Goal: Information Seeking & Learning: Learn about a topic

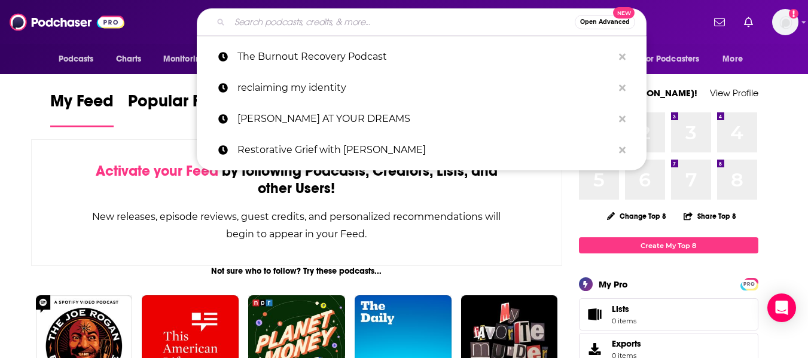
click at [294, 19] on input "Search podcasts, credits, & more..." at bounding box center [402, 22] width 345 height 19
paste input "Innovation Storytellers"
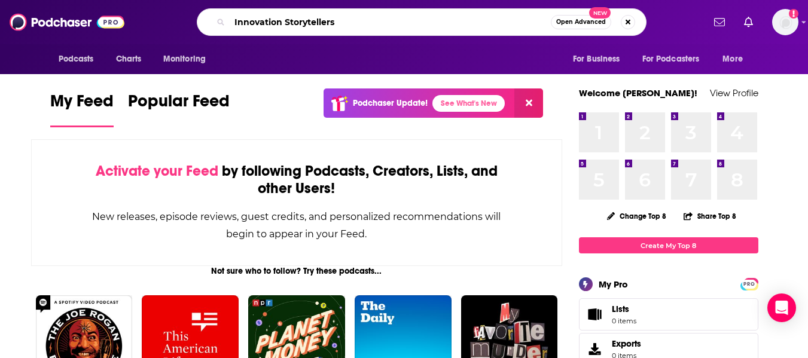
type input "Innovation Storytellers"
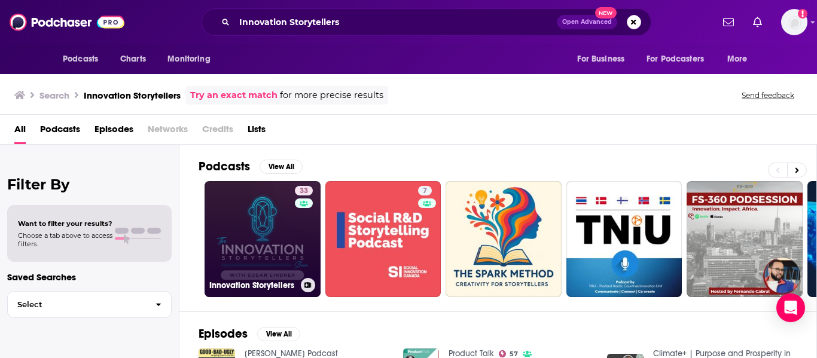
click at [232, 242] on link "33 Innovation Storytellers" at bounding box center [263, 239] width 116 height 116
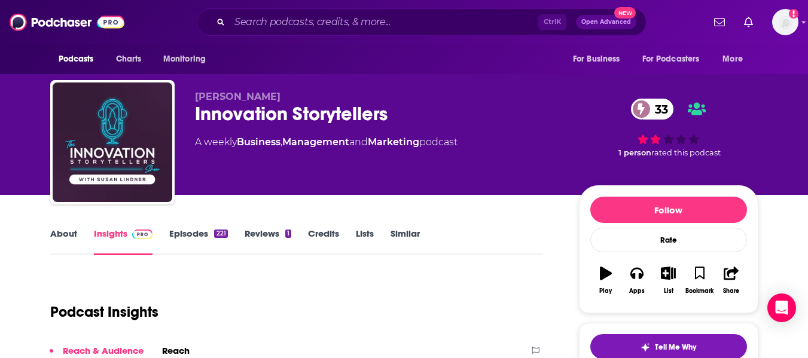
click at [417, 235] on link "Similar" at bounding box center [405, 242] width 29 height 28
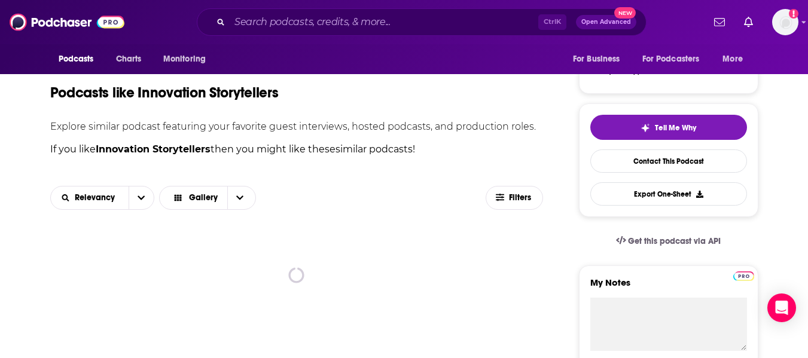
scroll to position [220, 0]
click at [521, 197] on span "Filters" at bounding box center [521, 197] width 24 height 8
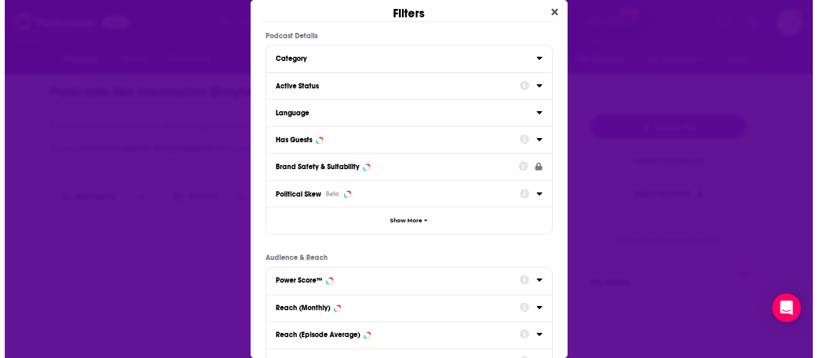
scroll to position [0, 0]
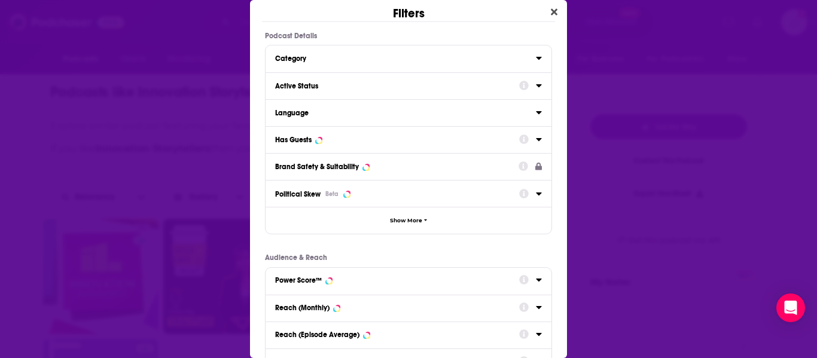
click at [454, 86] on div "Active Status" at bounding box center [393, 86] width 236 height 8
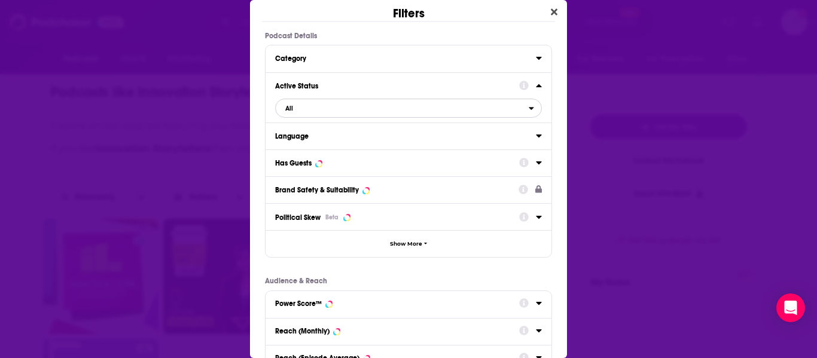
click at [410, 112] on span "All" at bounding box center [402, 109] width 253 height 16
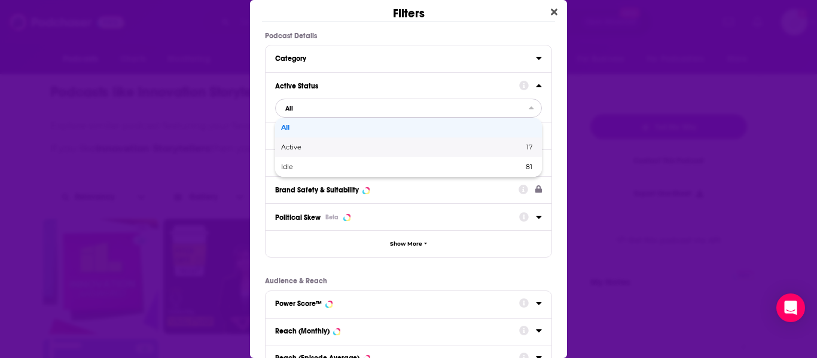
click at [399, 149] on span "Active" at bounding box center [347, 147] width 132 height 7
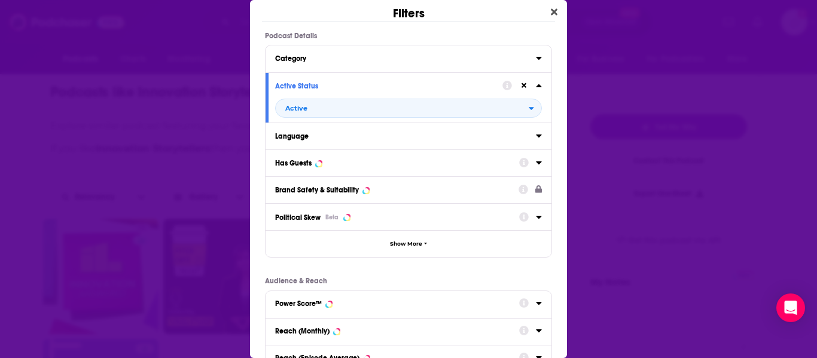
click at [345, 162] on div "Has Guests" at bounding box center [393, 163] width 236 height 8
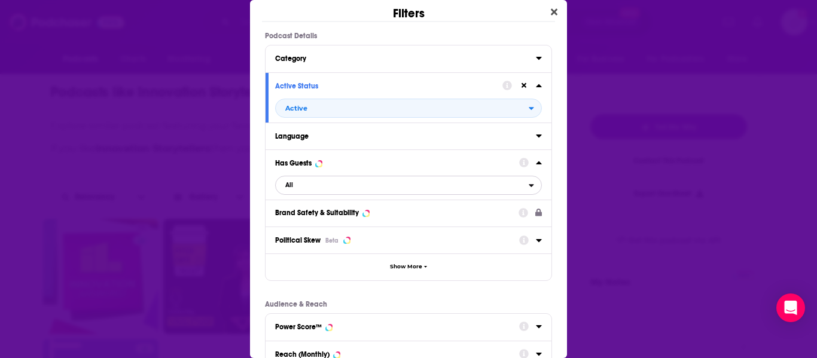
click at [341, 185] on span "All" at bounding box center [402, 186] width 253 height 16
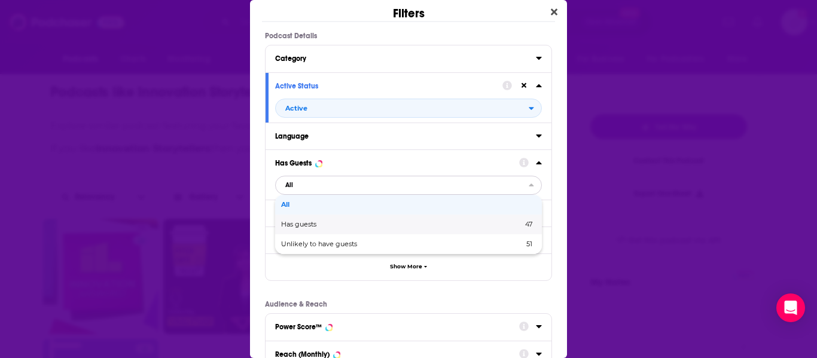
click at [340, 224] on span "Has guests" at bounding box center [350, 224] width 138 height 7
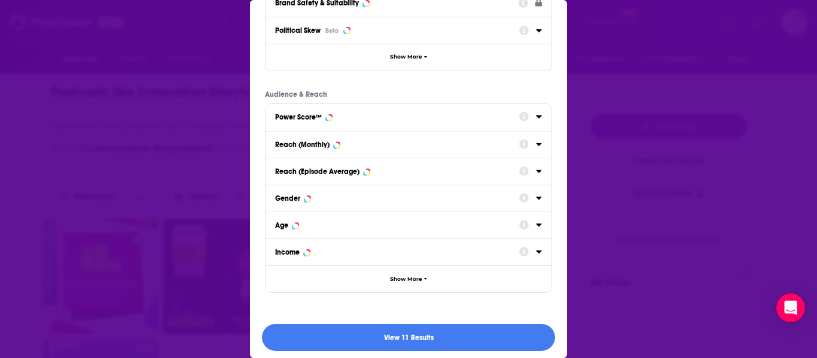
scroll to position [215, 0]
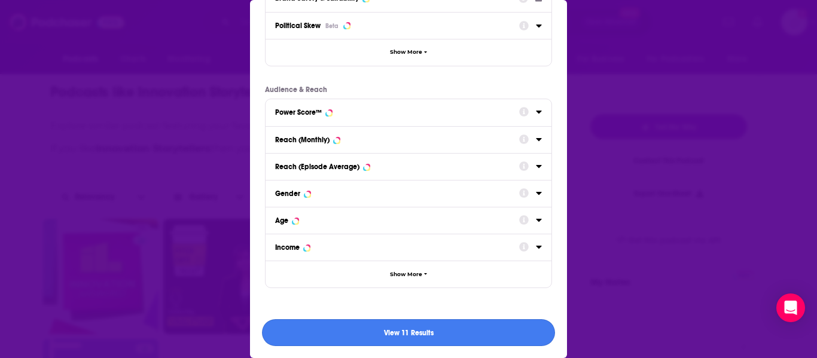
click at [367, 328] on button "View 11 Results" at bounding box center [408, 332] width 293 height 27
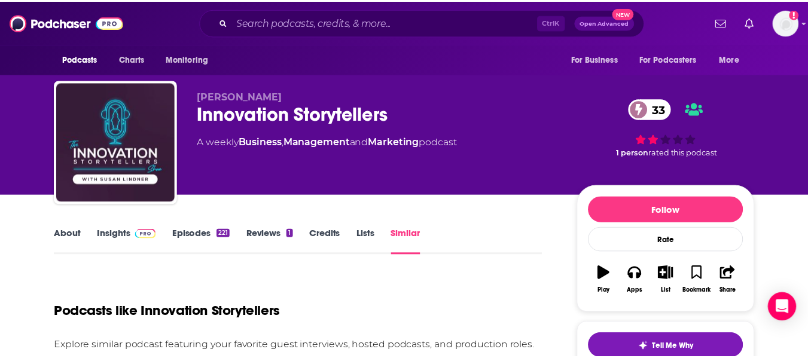
scroll to position [220, 0]
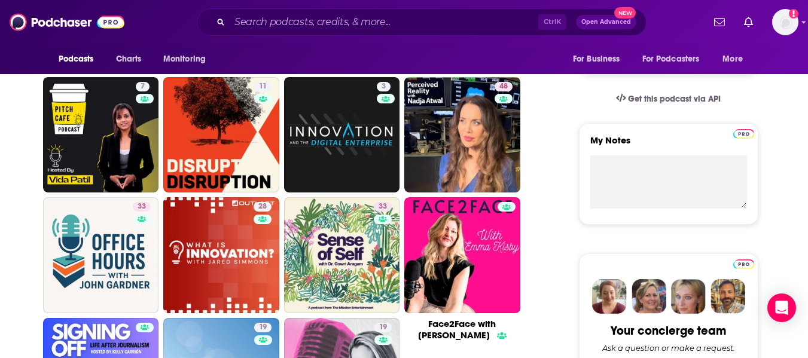
scroll to position [361, 0]
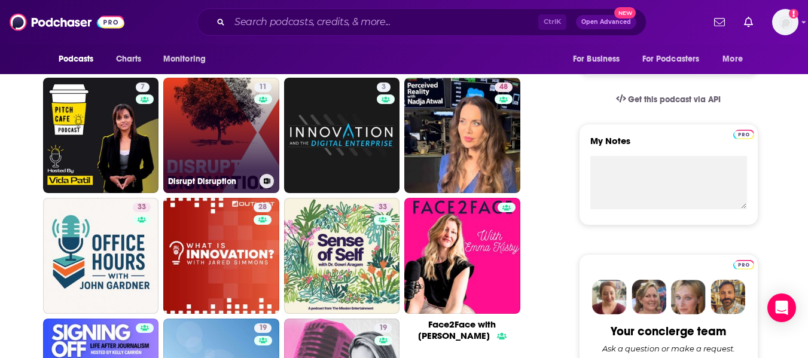
click at [211, 165] on link "11 Disrupt Disruption" at bounding box center [221, 136] width 116 height 116
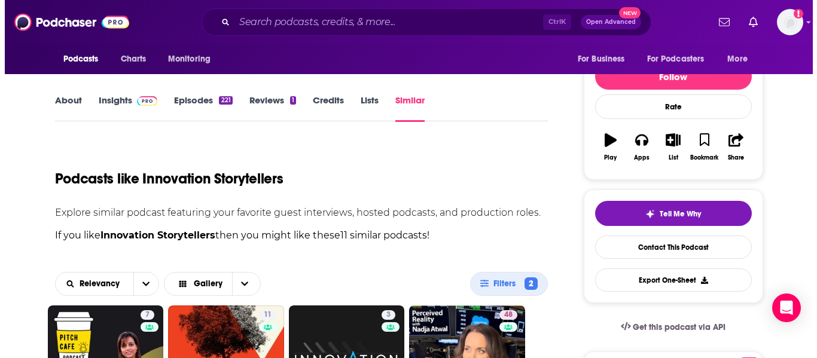
scroll to position [0, 0]
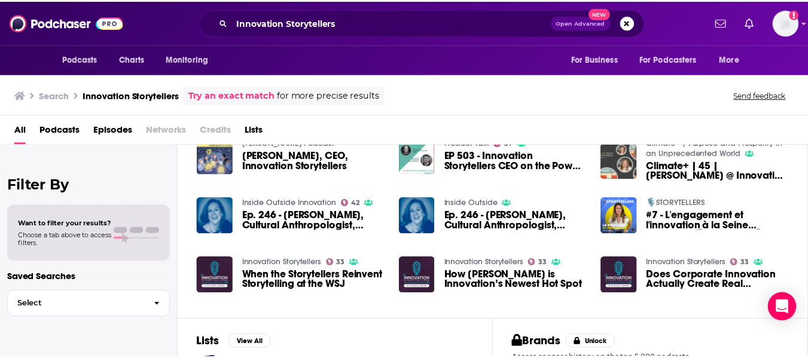
scroll to position [211, 0]
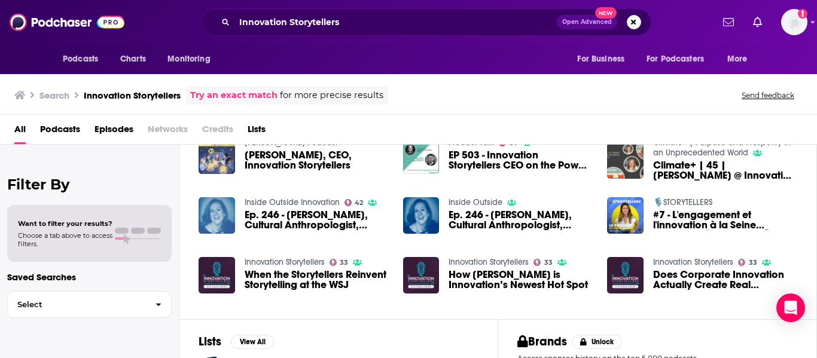
click at [221, 220] on img "Ep. 246 - Susan Lindner, Cultural Anthropologist, Founder of Emerging Media, an…" at bounding box center [217, 215] width 36 height 36
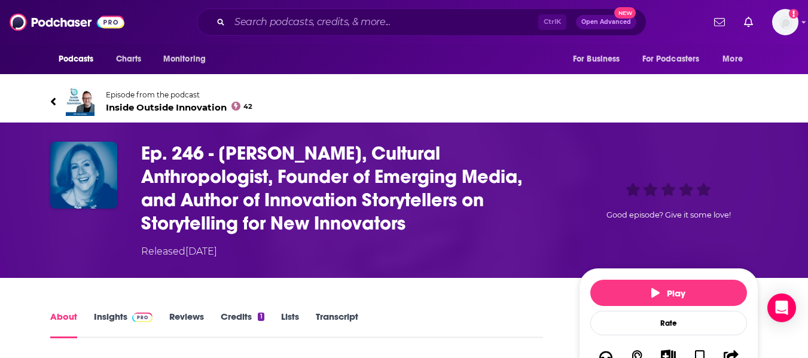
click at [196, 109] on span "Inside Outside Innovation 42" at bounding box center [179, 107] width 147 height 11
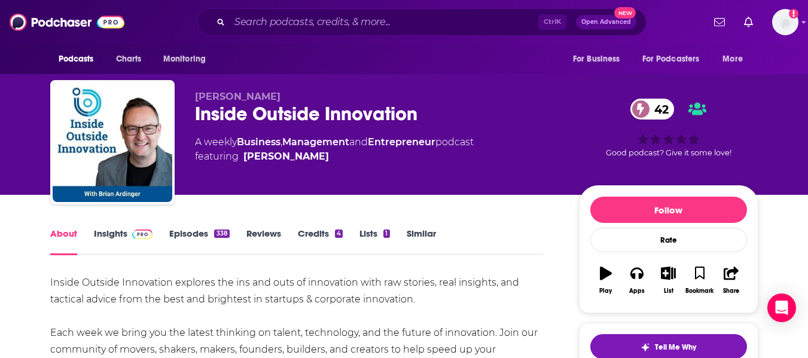
click at [242, 109] on div "Inside Outside Innovation 42" at bounding box center [377, 113] width 365 height 23
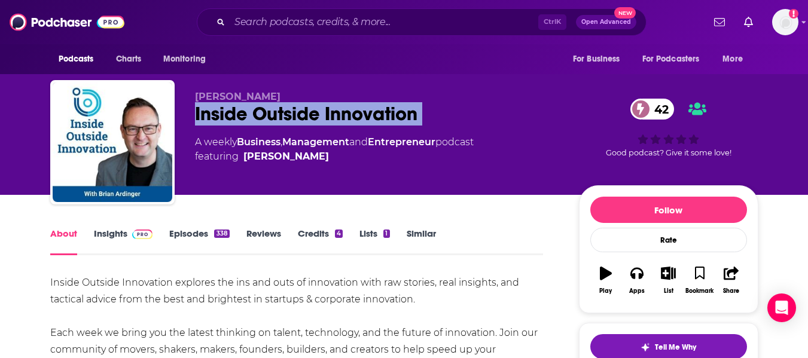
click at [242, 109] on div "Inside Outside Innovation 42" at bounding box center [377, 113] width 365 height 23
copy div "Inside Outside Innovation 42"
click at [110, 238] on link "Insights" at bounding box center [123, 242] width 59 height 28
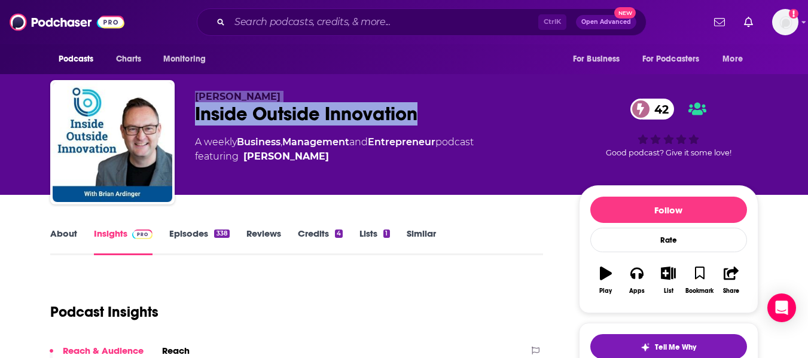
drag, startPoint x: 196, startPoint y: 98, endPoint x: 416, endPoint y: 126, distance: 222.6
click at [416, 126] on div "Brian Ardinger Inside Outside Innovation 42 A weekly Business , Management and …" at bounding box center [377, 139] width 365 height 96
copy div "Brian Ardinger Inside Outside Innovation"
click at [217, 95] on span "Brian Ardinger" at bounding box center [238, 96] width 86 height 11
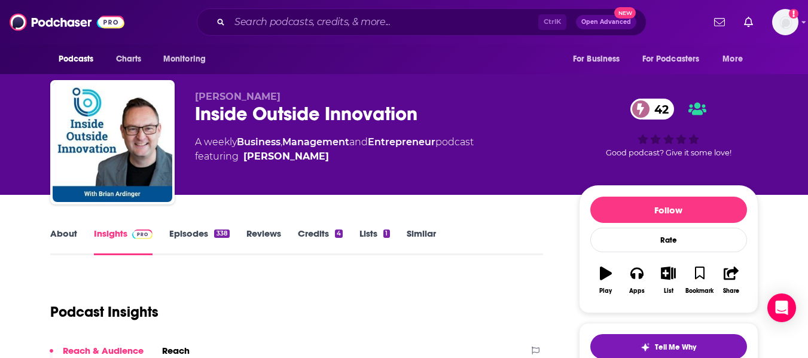
drag, startPoint x: 196, startPoint y: 97, endPoint x: 267, endPoint y: 99, distance: 71.2
click at [267, 99] on span "Brian Ardinger" at bounding box center [238, 96] width 86 height 11
copy span "Brian Ardinger"
click at [410, 233] on link "Similar" at bounding box center [421, 242] width 29 height 28
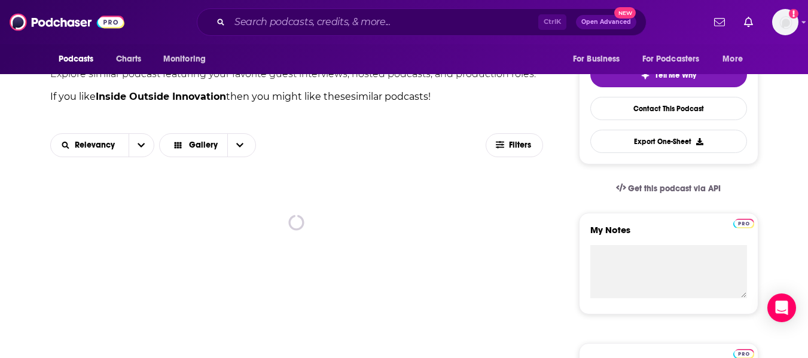
scroll to position [273, 0]
click at [519, 148] on span "Filters" at bounding box center [521, 145] width 24 height 8
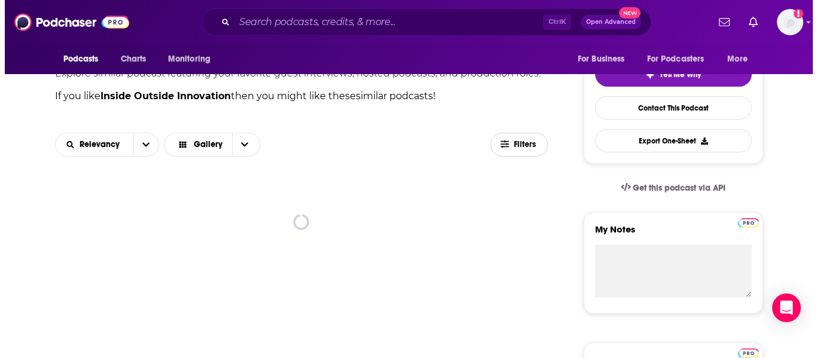
scroll to position [0, 0]
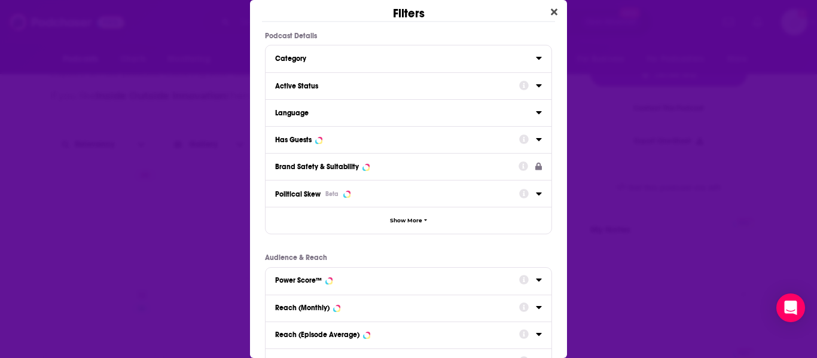
click at [364, 92] on button "Active Status" at bounding box center [397, 85] width 244 height 15
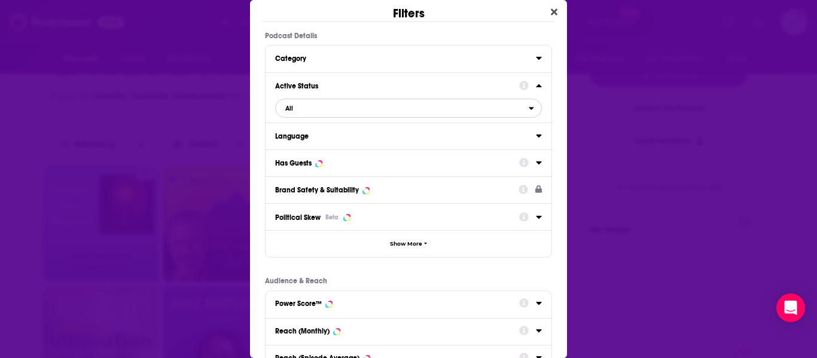
click at [343, 108] on span "All" at bounding box center [402, 109] width 253 height 16
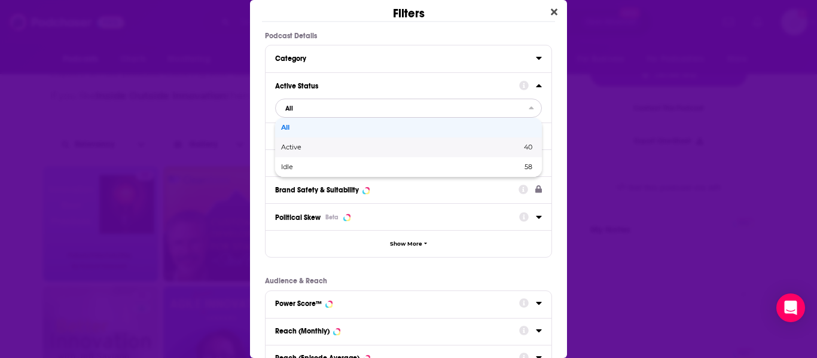
click at [333, 146] on span "Active" at bounding box center [346, 147] width 130 height 7
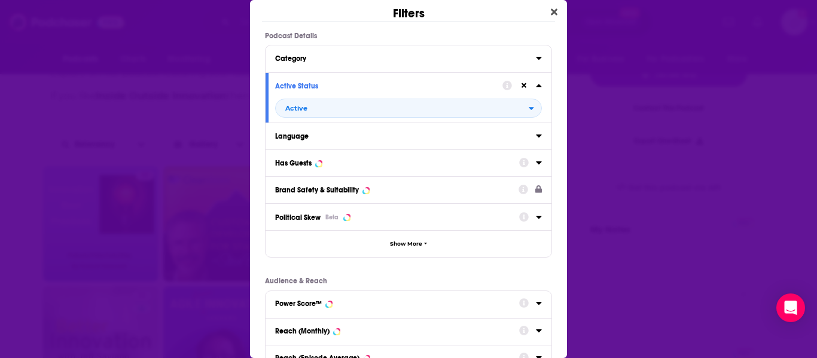
click at [333, 166] on div "Has Guests" at bounding box center [393, 163] width 236 height 8
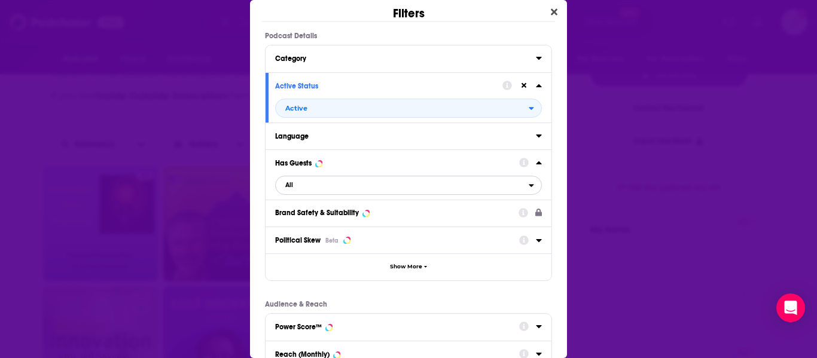
click at [331, 185] on span "All" at bounding box center [402, 186] width 253 height 16
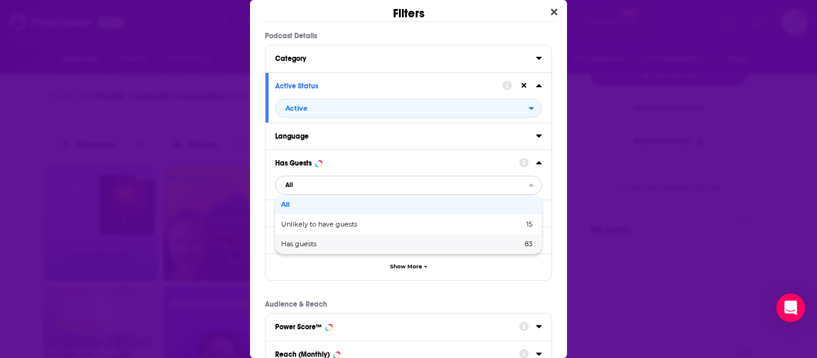
click at [330, 240] on div "Has guests 83" at bounding box center [408, 245] width 267 height 20
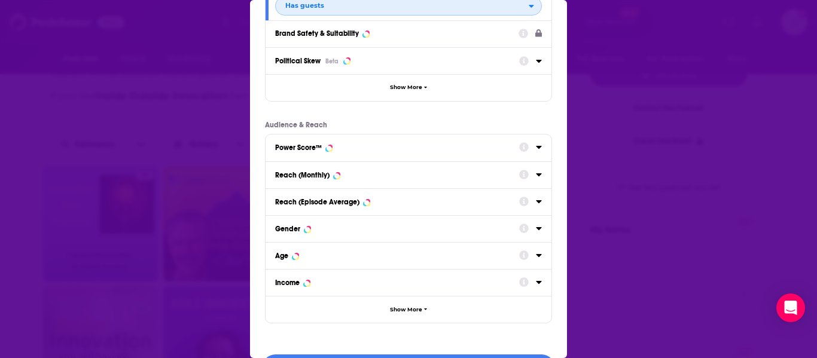
scroll to position [215, 0]
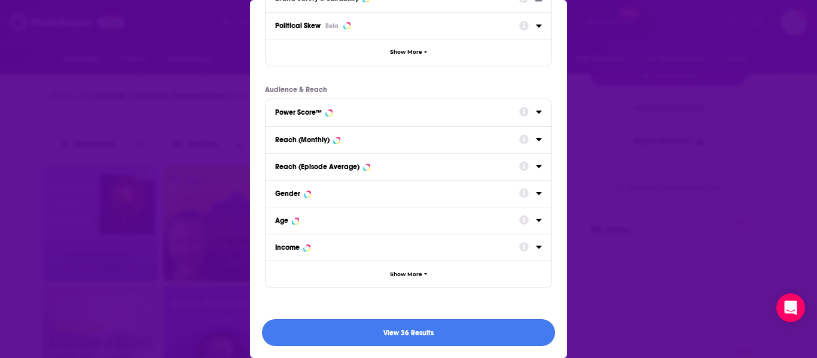
click at [331, 337] on button "View 36 Results" at bounding box center [408, 332] width 293 height 27
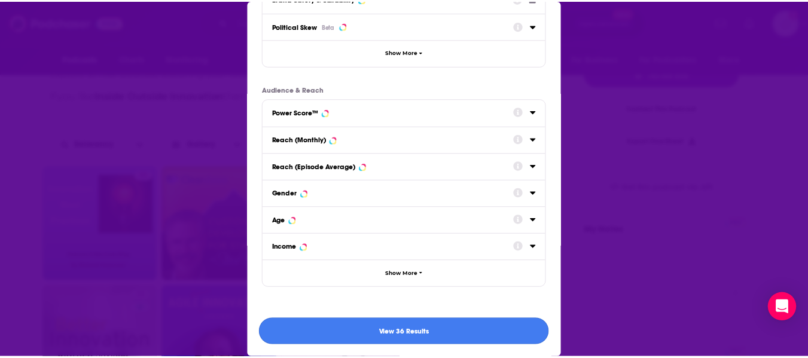
scroll to position [273, 0]
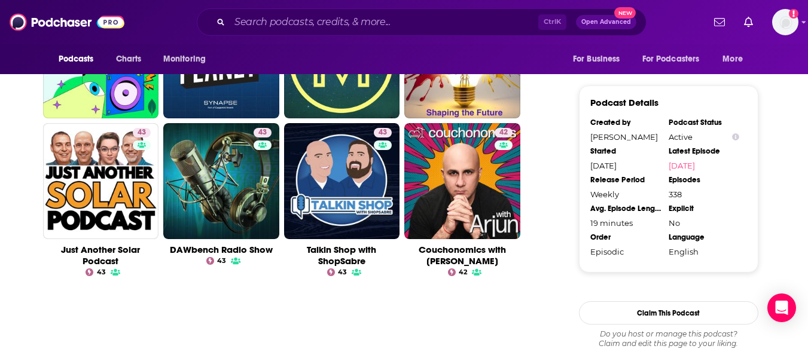
scroll to position [1250, 0]
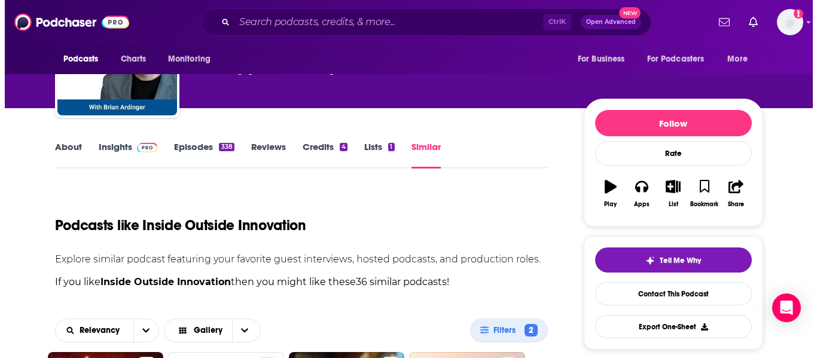
scroll to position [0, 0]
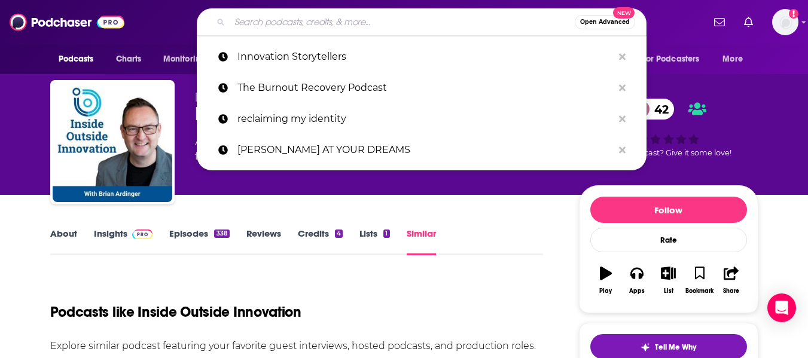
click at [367, 20] on input "Search podcasts, credits, & more..." at bounding box center [402, 22] width 345 height 19
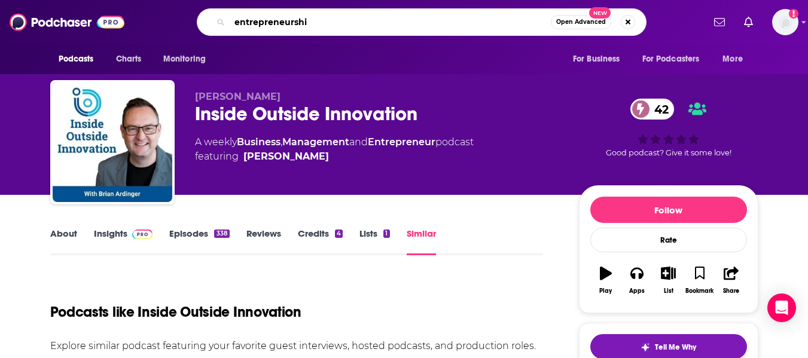
type input "entrepreneurship"
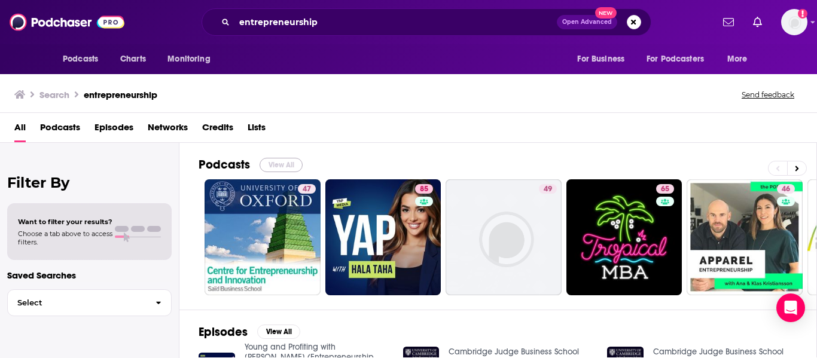
click at [282, 162] on button "View All" at bounding box center [281, 165] width 43 height 14
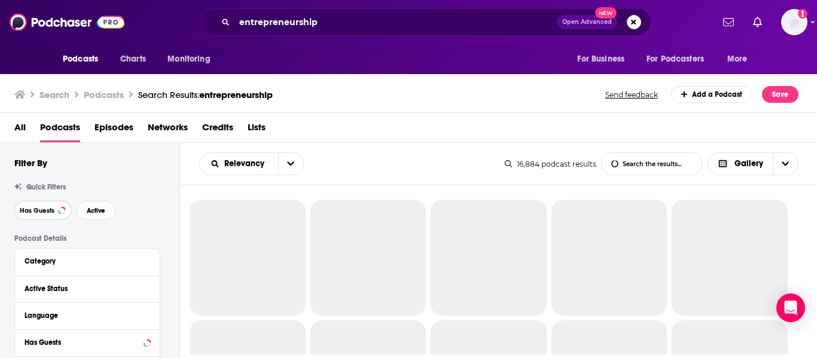
click at [26, 208] on span "Has Guests" at bounding box center [37, 211] width 35 height 7
click at [93, 215] on button "Active" at bounding box center [96, 210] width 39 height 19
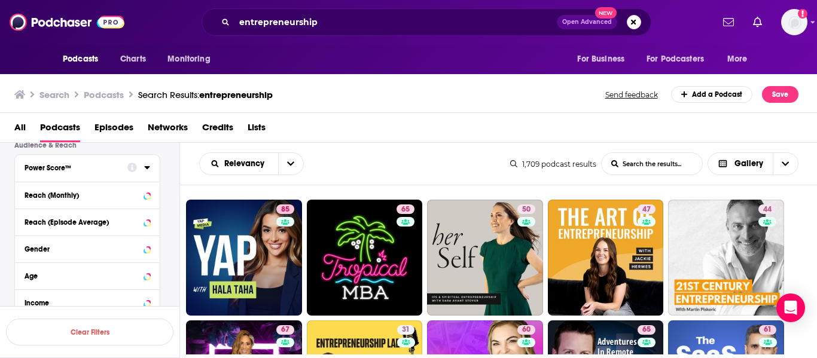
scroll to position [314, 0]
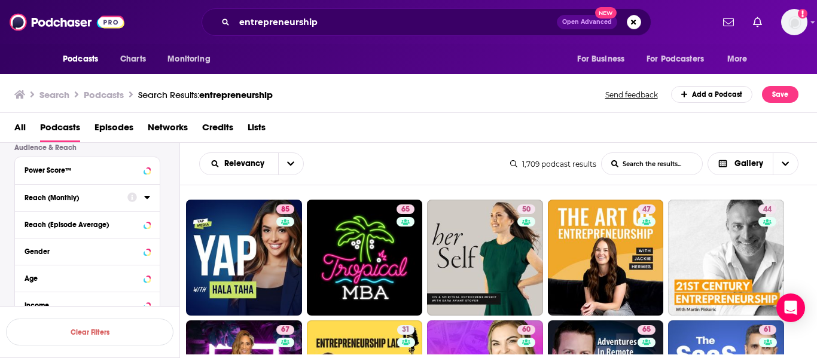
click at [91, 197] on div "Reach (Monthly)" at bounding box center [72, 198] width 95 height 8
click at [111, 216] on input "number" at bounding box center [120, 218] width 60 height 19
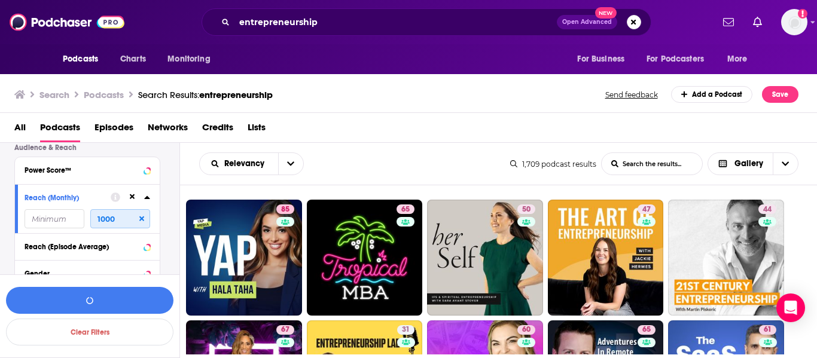
type input "1000"
click at [104, 300] on button "View 1k Results" at bounding box center [90, 300] width 168 height 27
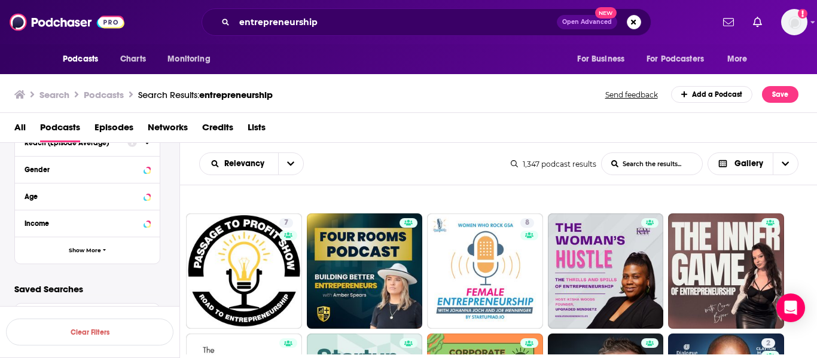
scroll to position [711, 0]
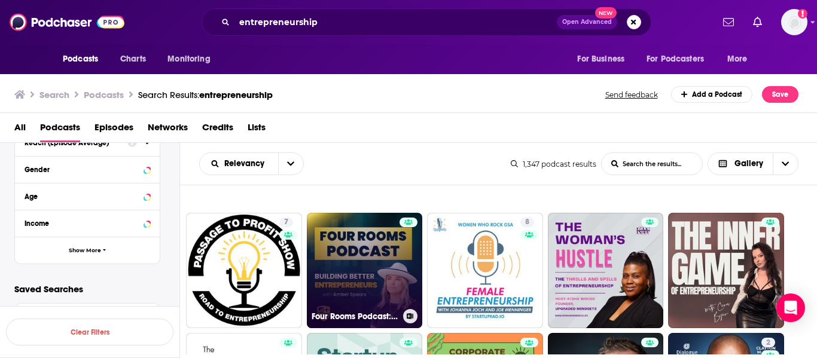
click at [374, 261] on link "Four Rooms Podcast: Mastering Entrepreneurship Holistically" at bounding box center [365, 271] width 116 height 116
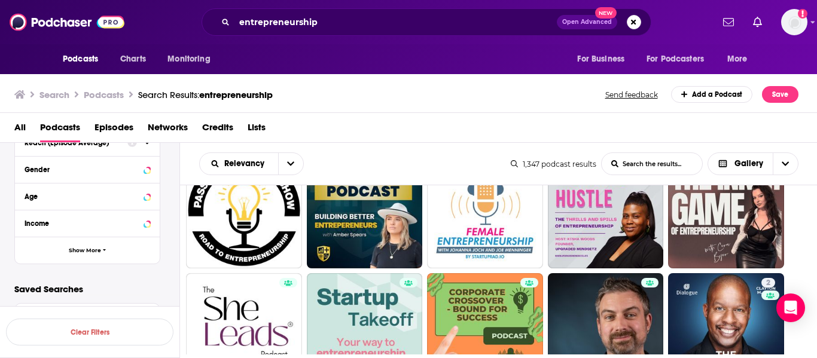
scroll to position [841, 0]
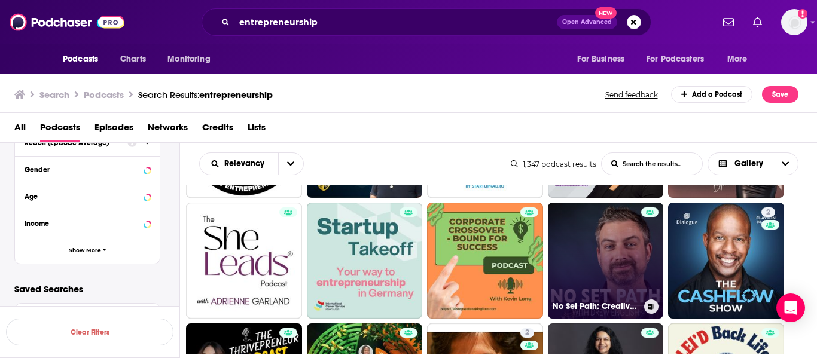
click at [625, 234] on link "No Set Path: Creative Entrepreneurship Growth Stories" at bounding box center [606, 261] width 116 height 116
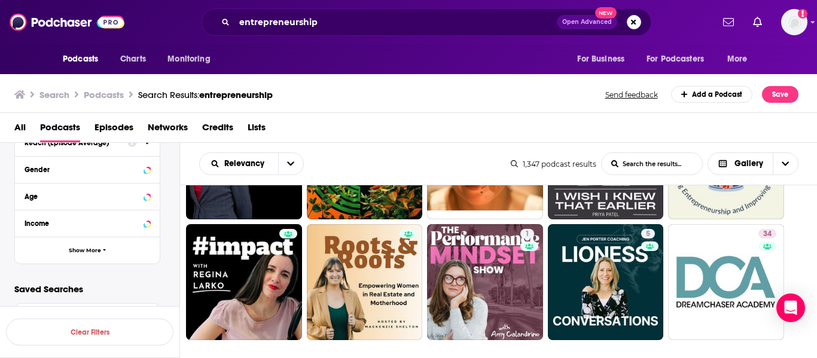
scroll to position [1112, 0]
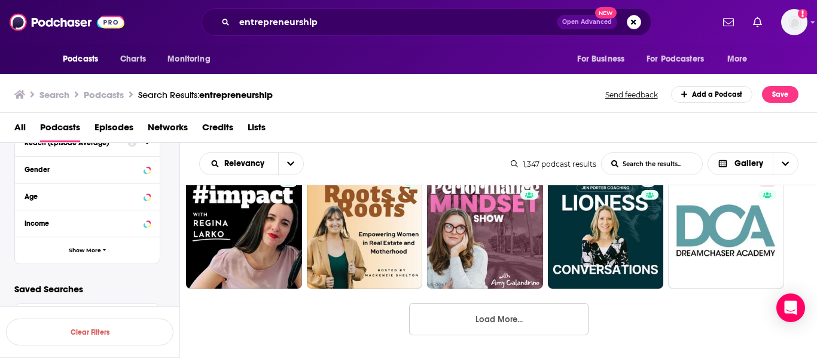
click at [494, 322] on button "Load More..." at bounding box center [498, 319] width 179 height 32
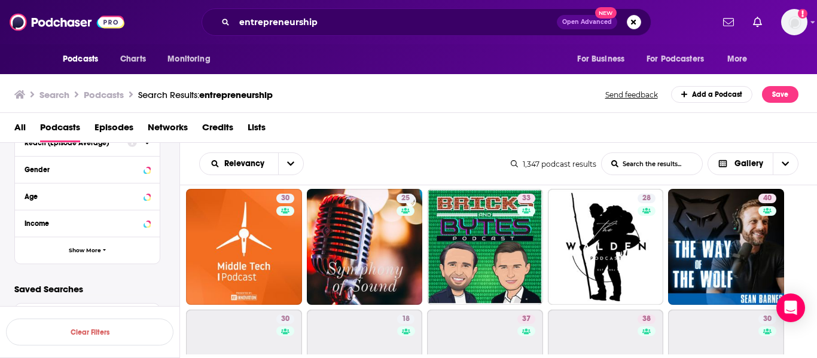
scroll to position [1228, 0]
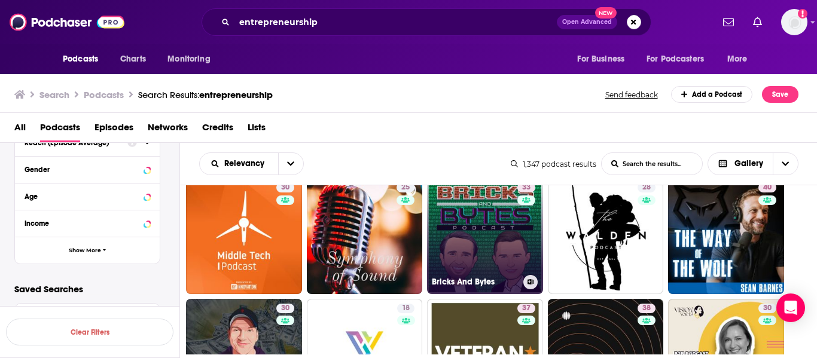
click at [461, 221] on link "33 Bricks And Bytes" at bounding box center [485, 236] width 116 height 116
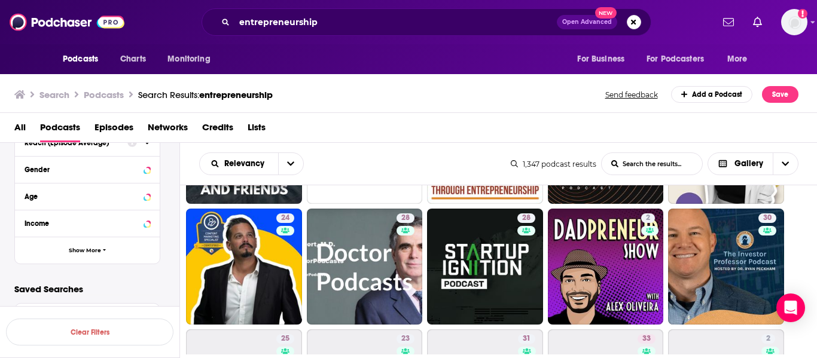
scroll to position [1439, 0]
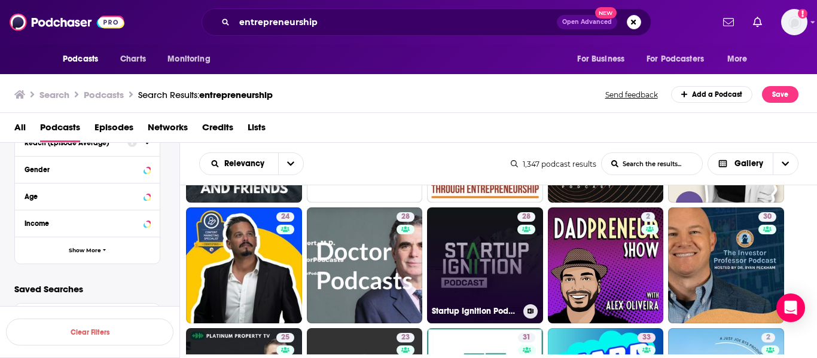
click at [473, 248] on link "28 Startup Ignition Podcast" at bounding box center [485, 266] width 116 height 116
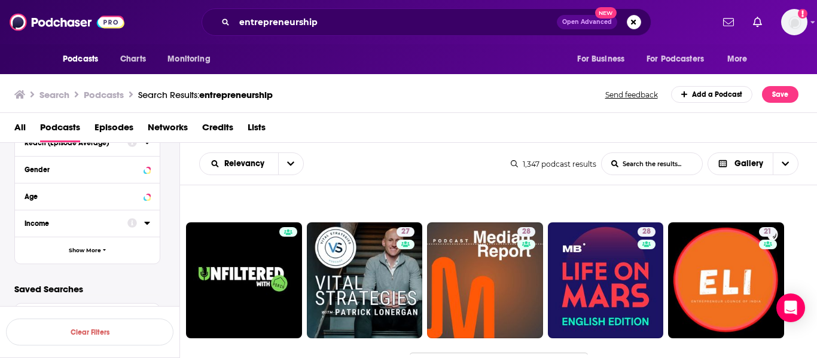
scroll to position [2318, 0]
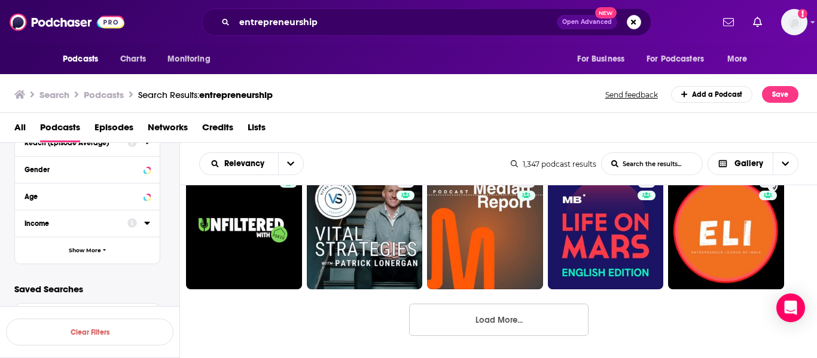
click at [554, 322] on button "Load More..." at bounding box center [498, 320] width 179 height 32
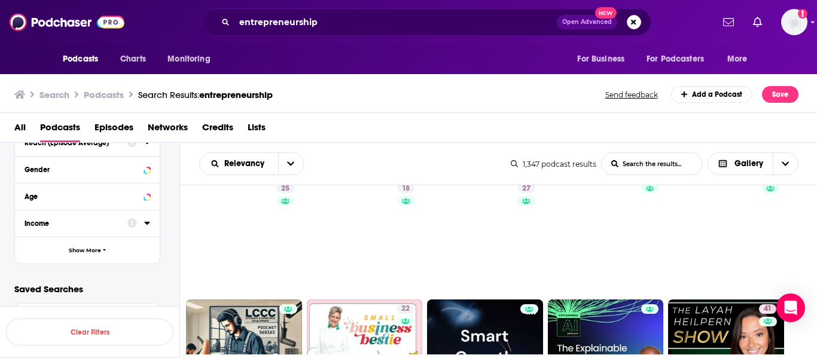
scroll to position [3038, 0]
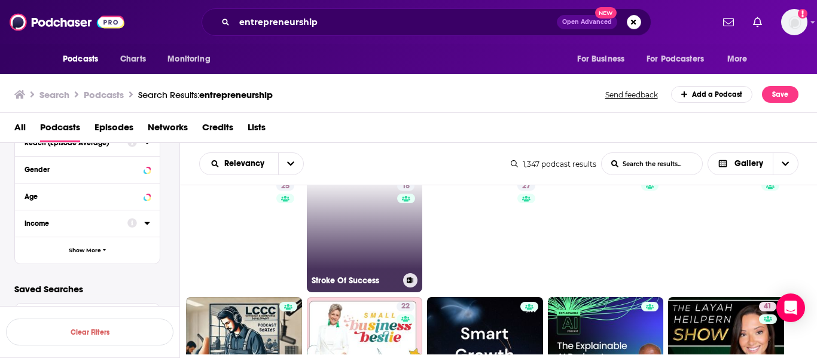
click at [364, 234] on link "18 Stroke Of Success" at bounding box center [365, 234] width 116 height 116
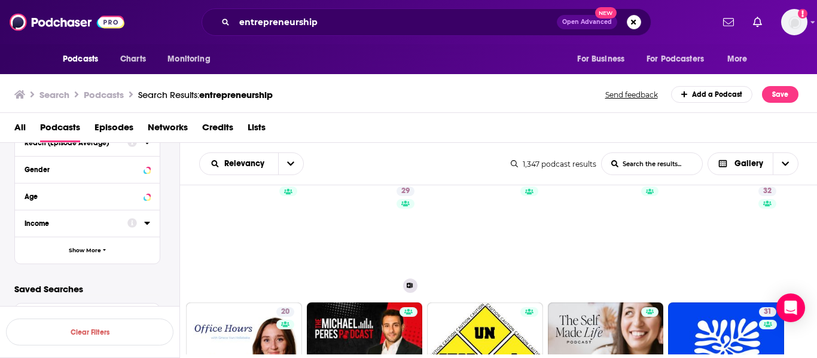
scroll to position [3519, 0]
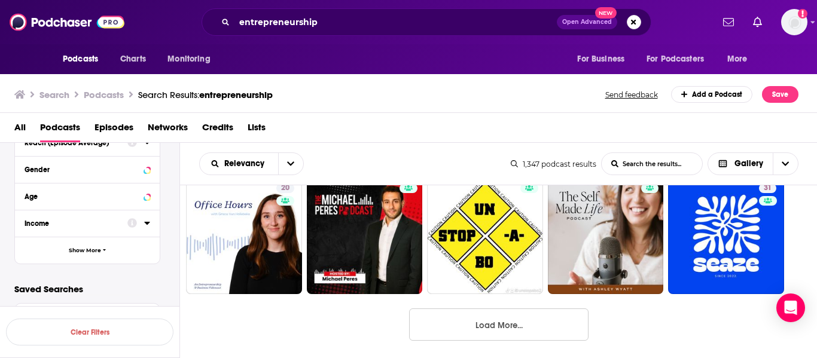
click at [494, 318] on button "Load More..." at bounding box center [498, 325] width 179 height 32
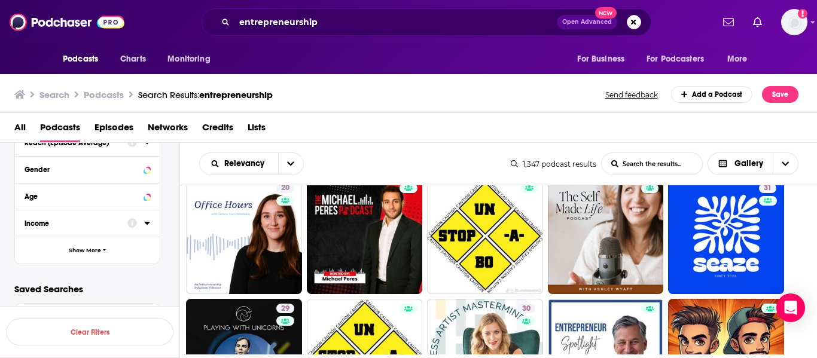
scroll to position [3582, 0]
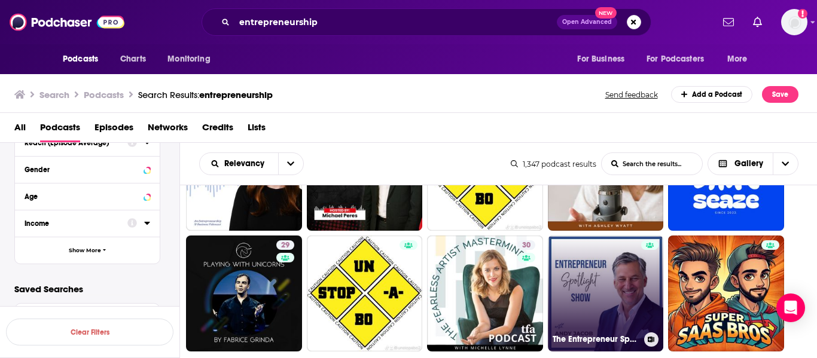
click at [584, 277] on link "The Entrepreneur Spotlight Show with Andy Jacob" at bounding box center [606, 294] width 116 height 116
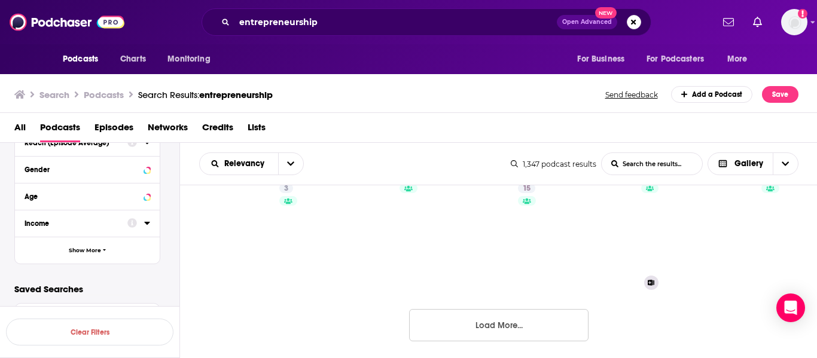
scroll to position [4727, 0]
click at [516, 322] on button "Load More..." at bounding box center [498, 323] width 179 height 32
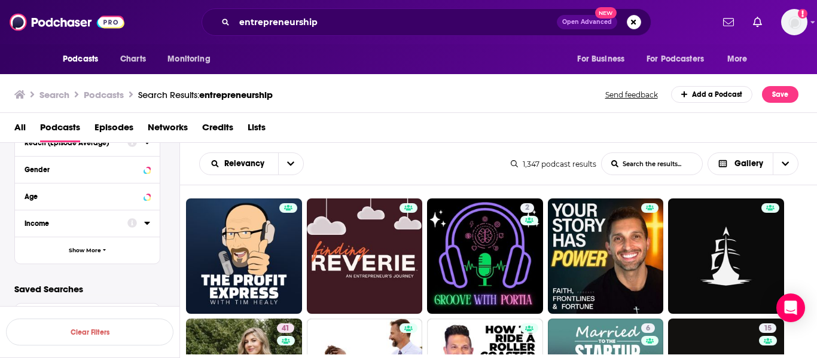
scroll to position [5670, 0]
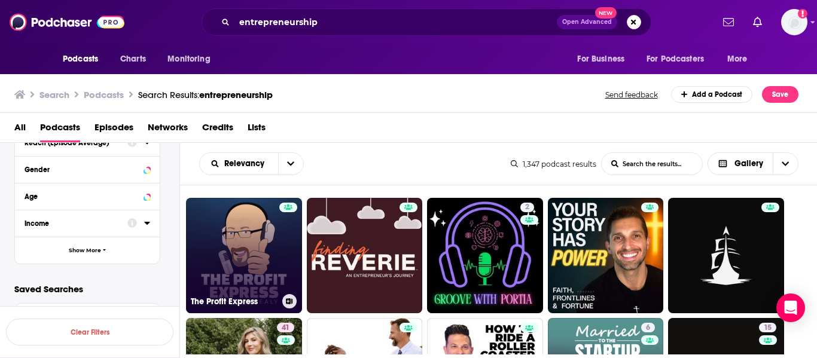
click at [230, 245] on link "The Profit Express" at bounding box center [244, 256] width 116 height 116
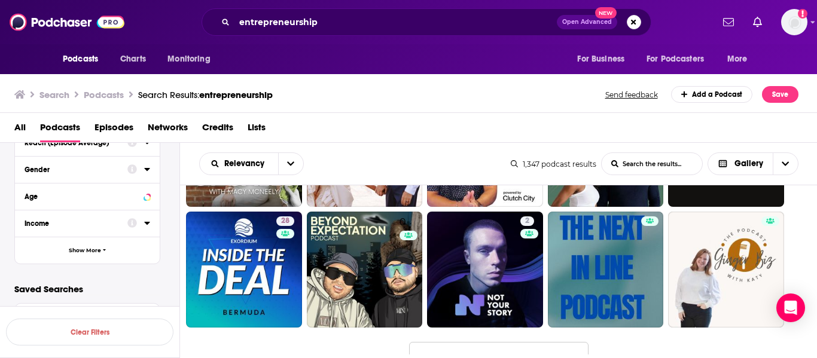
scroll to position [5936, 0]
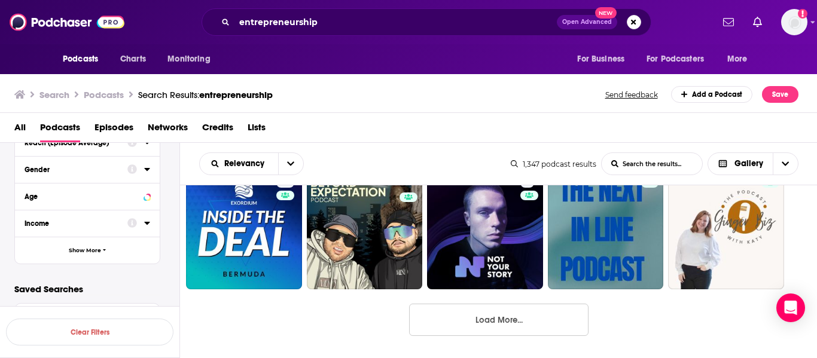
click at [510, 324] on button "Load More..." at bounding box center [498, 320] width 179 height 32
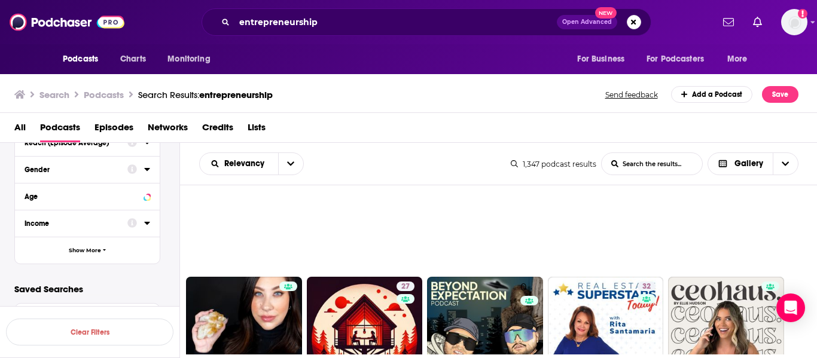
scroll to position [6796, 0]
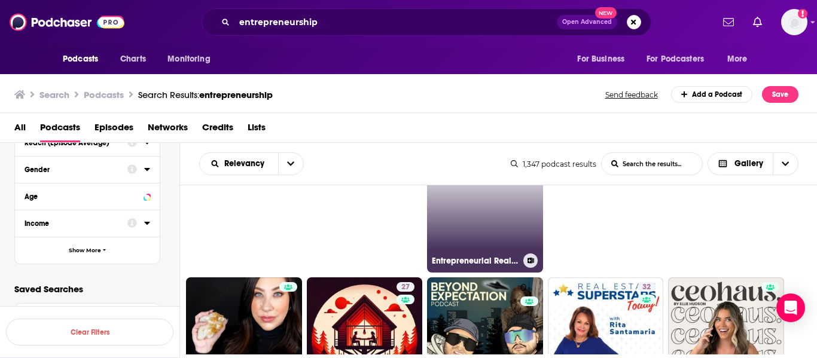
click at [493, 229] on link "Entrepreneurial Realities" at bounding box center [485, 215] width 116 height 116
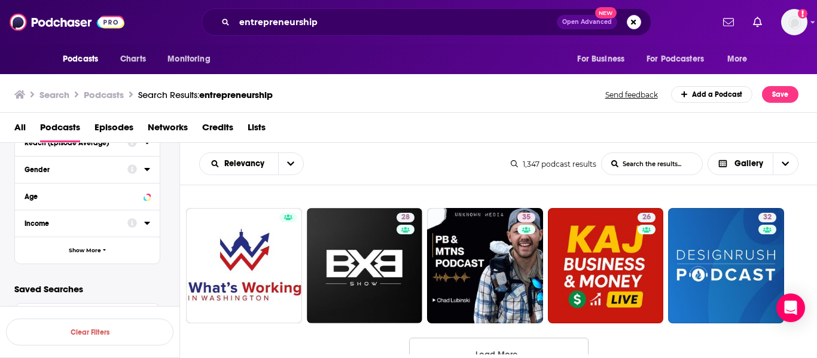
scroll to position [7142, 0]
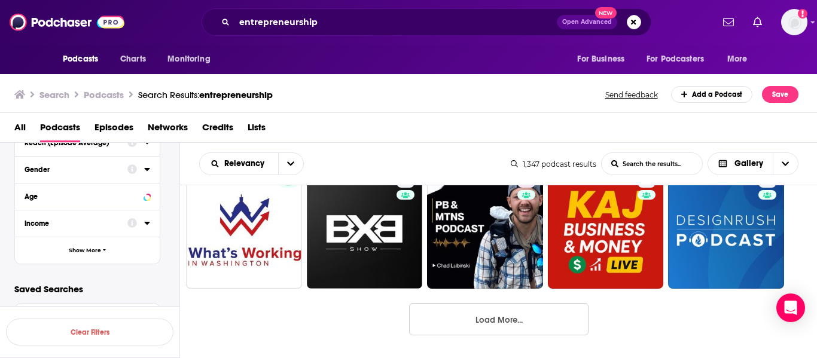
click at [499, 324] on button "Load More..." at bounding box center [498, 319] width 179 height 32
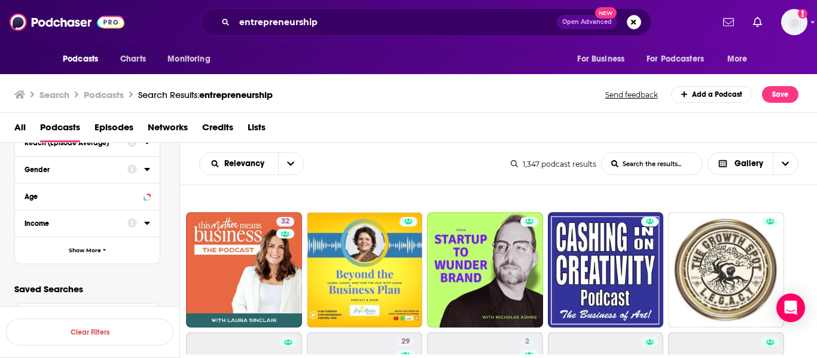
scroll to position [8189, 0]
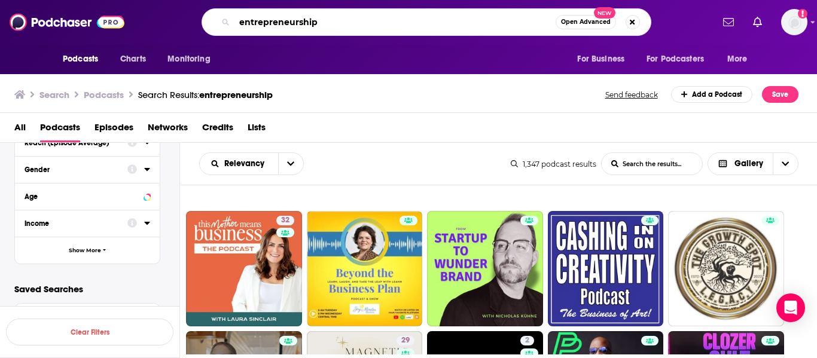
click at [446, 28] on input "entrepreneurship" at bounding box center [395, 22] width 321 height 19
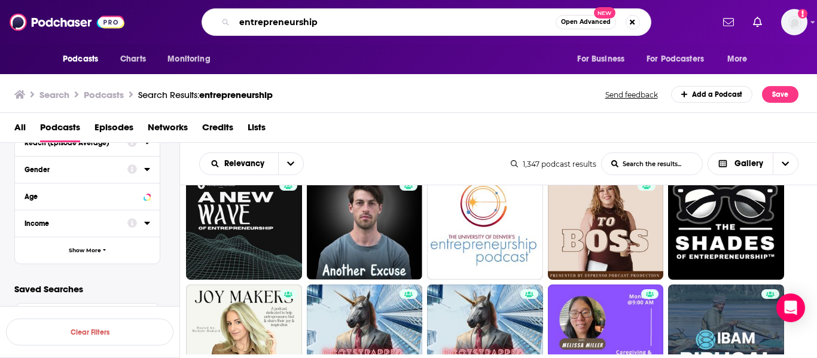
scroll to position [519, 0]
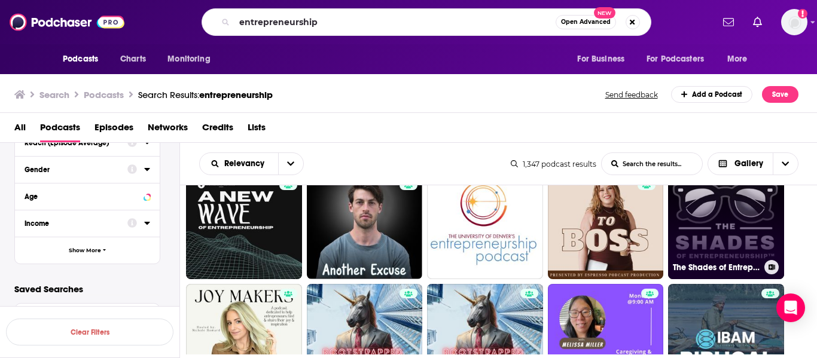
click at [708, 220] on link "The Shades of Entrepreneurship™" at bounding box center [726, 222] width 116 height 116
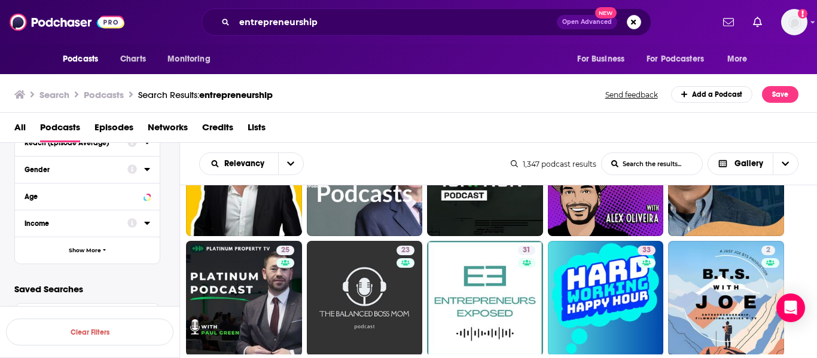
scroll to position [1527, 0]
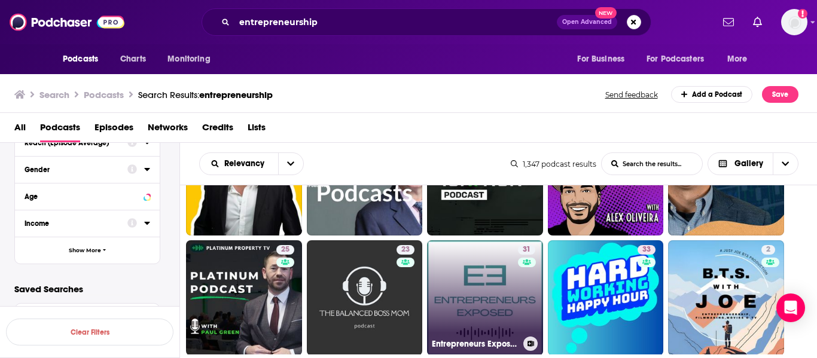
click at [487, 276] on link "31 Entrepreneurs Exposed" at bounding box center [485, 299] width 116 height 116
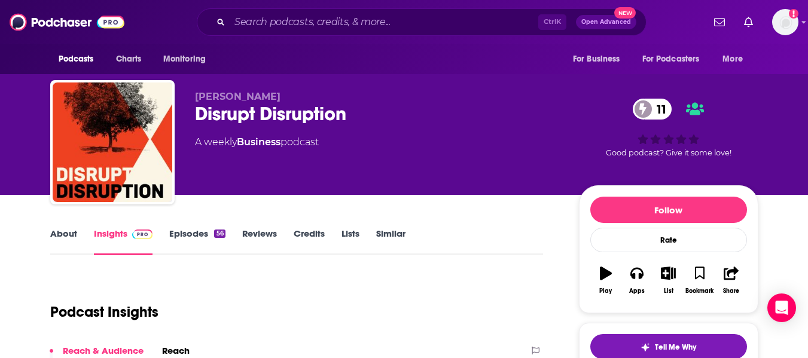
click at [66, 241] on link "About" at bounding box center [63, 242] width 27 height 28
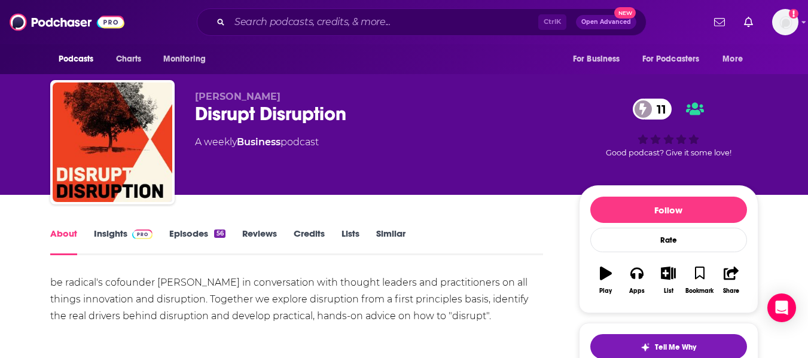
click at [238, 114] on div "Disrupt Disruption 11" at bounding box center [377, 113] width 365 height 23
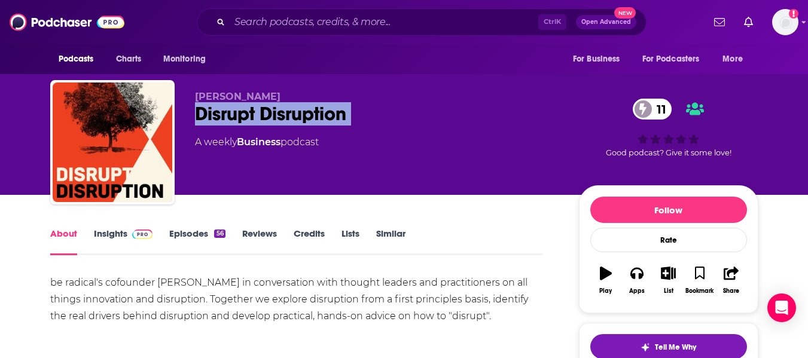
click at [238, 114] on div "Disrupt Disruption 11" at bounding box center [377, 113] width 365 height 23
copy div "Disrupt Disruption 11"
click at [110, 230] on link "Insights" at bounding box center [123, 242] width 59 height 28
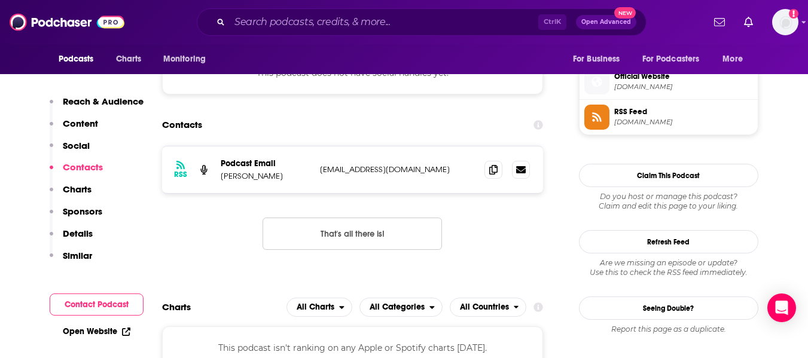
scroll to position [856, 0]
drag, startPoint x: 222, startPoint y: 177, endPoint x: 270, endPoint y: 175, distance: 47.9
click at [270, 175] on p "Pascal Finette" at bounding box center [266, 176] width 90 height 10
copy p "Pascal Finette"
click at [495, 170] on icon at bounding box center [493, 169] width 8 height 10
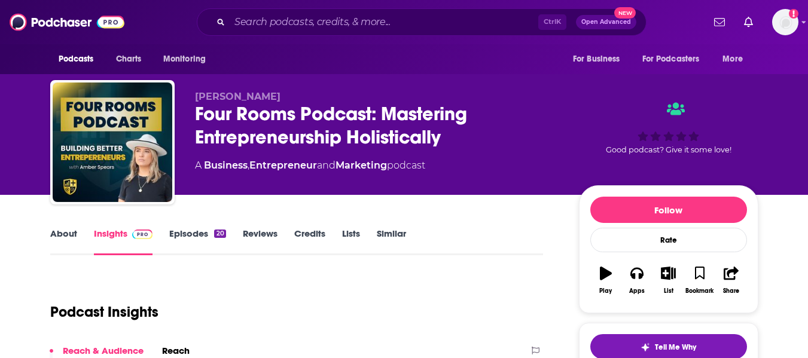
click at [57, 236] on link "About" at bounding box center [63, 242] width 27 height 28
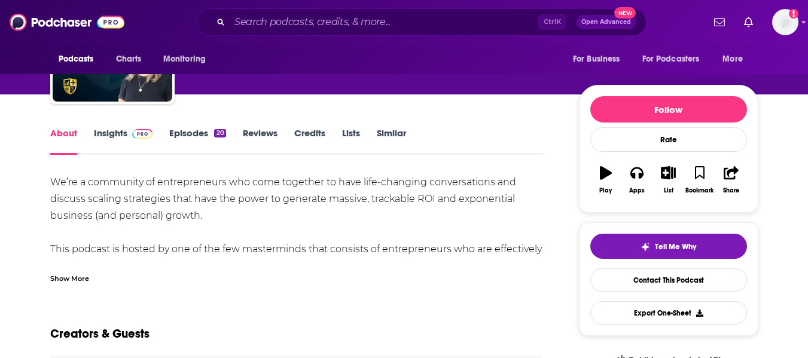
scroll to position [101, 0]
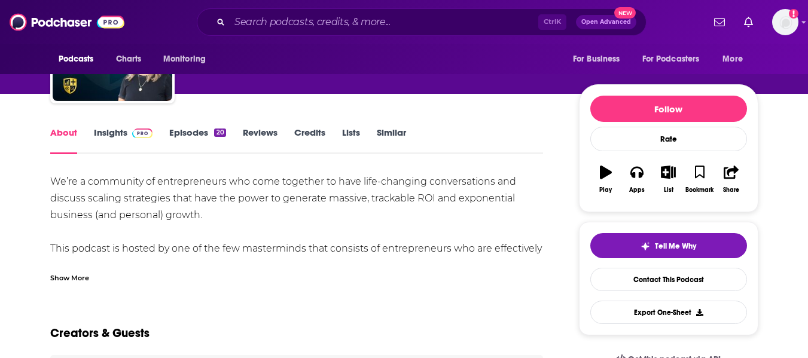
click at [70, 272] on div "Show More" at bounding box center [69, 277] width 39 height 11
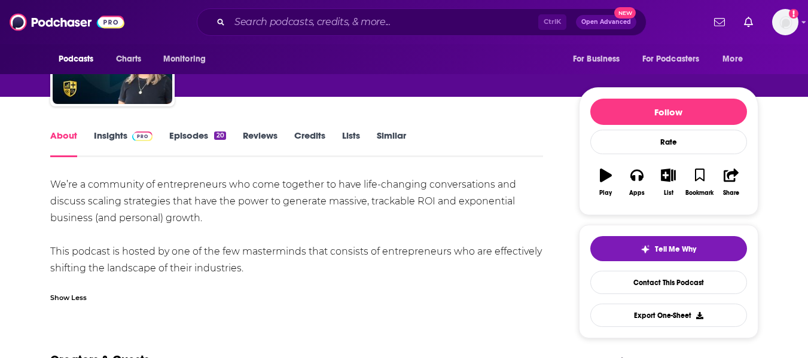
scroll to position [0, 0]
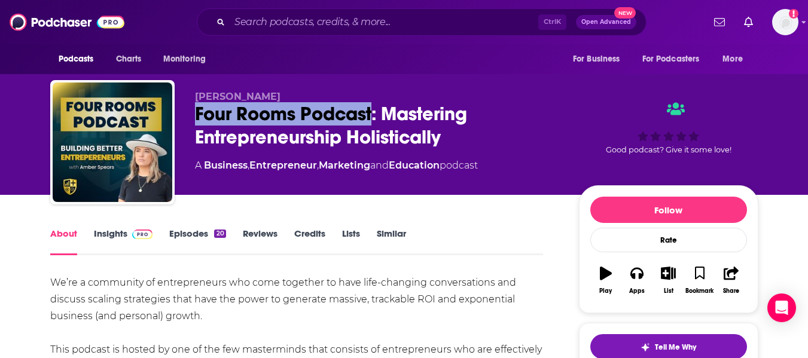
drag, startPoint x: 198, startPoint y: 117, endPoint x: 372, endPoint y: 120, distance: 174.1
click at [372, 120] on div "Four Rooms Podcast: Mastering Entrepreneurship Holistically" at bounding box center [377, 125] width 365 height 47
copy h1 "Four Rooms Podcast"
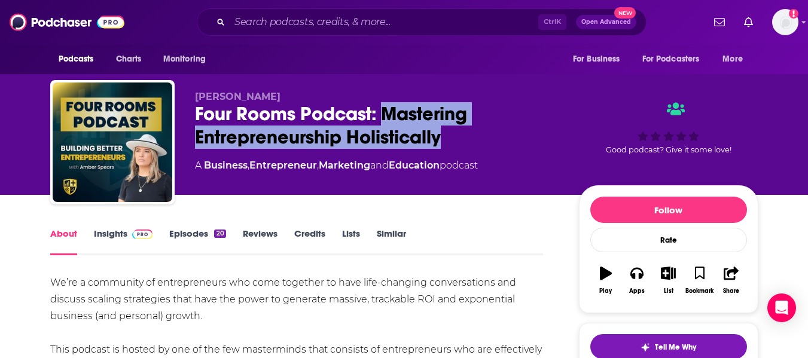
drag, startPoint x: 382, startPoint y: 117, endPoint x: 462, endPoint y: 139, distance: 83.2
click at [462, 139] on div "Four Rooms Podcast: Mastering Entrepreneurship Holistically" at bounding box center [377, 125] width 365 height 47
copy h1 "Mastering Entrepreneurship Holistically"
click at [104, 242] on link "Insights" at bounding box center [123, 242] width 59 height 28
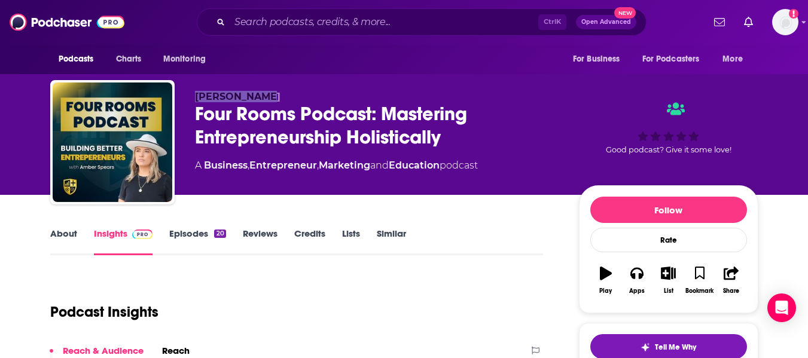
drag, startPoint x: 197, startPoint y: 96, endPoint x: 265, endPoint y: 98, distance: 68.2
click at [265, 98] on p "Amber Spears" at bounding box center [377, 96] width 365 height 11
copy span "Amber Spears"
click at [0, 145] on div "Amber Spears Four Rooms Podcast: Mastering Entrepreneurship Holistically A Busi…" at bounding box center [404, 97] width 808 height 195
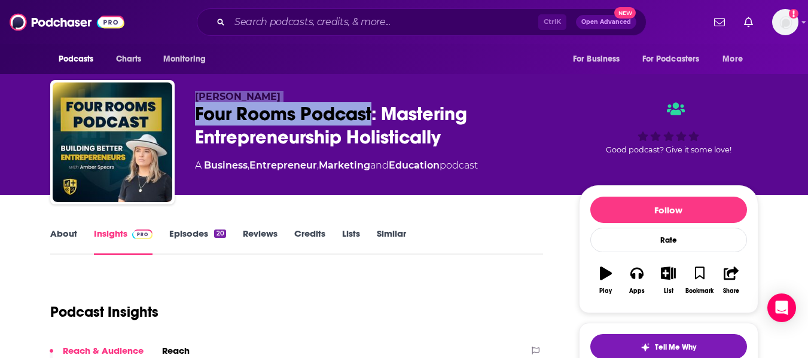
drag, startPoint x: 197, startPoint y: 94, endPoint x: 372, endPoint y: 118, distance: 176.3
click at [372, 118] on div "Amber Spears Four Rooms Podcast: Mastering Entrepreneurship Holistically A Busi…" at bounding box center [377, 139] width 365 height 96
copy div "Amber Spears Four Rooms Podcast"
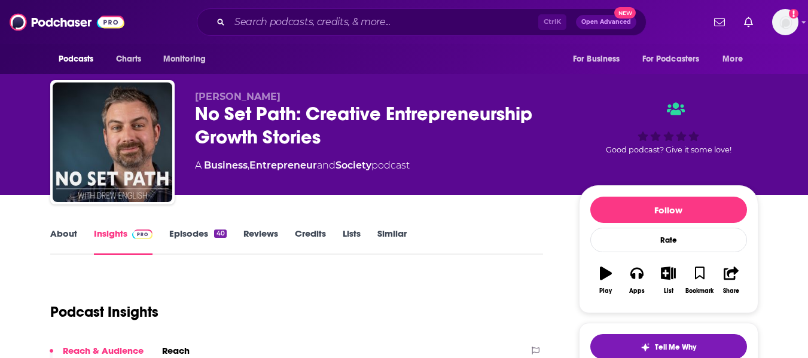
click at [66, 235] on link "About" at bounding box center [63, 242] width 27 height 28
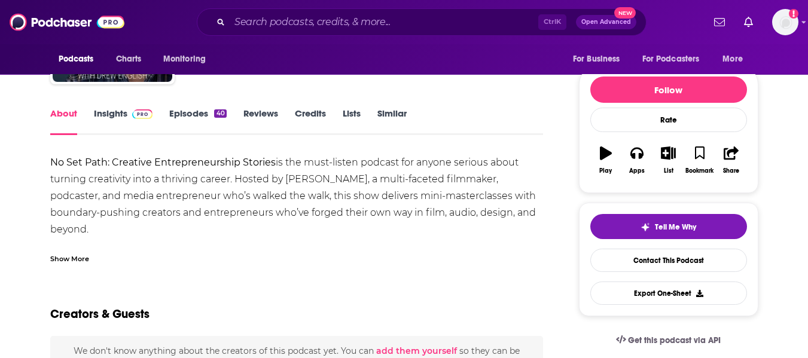
scroll to position [132, 0]
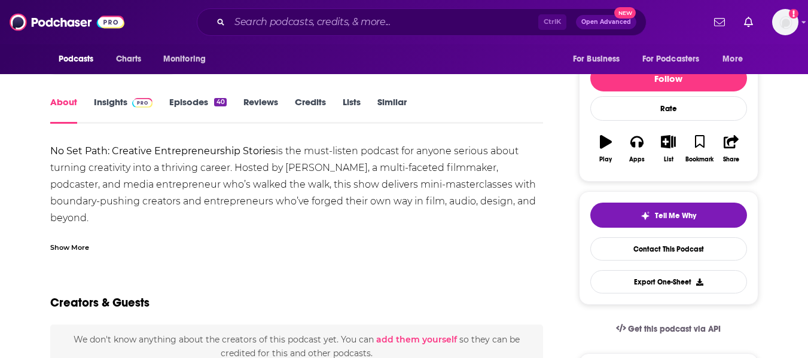
click at [68, 241] on div "Show More" at bounding box center [297, 243] width 494 height 20
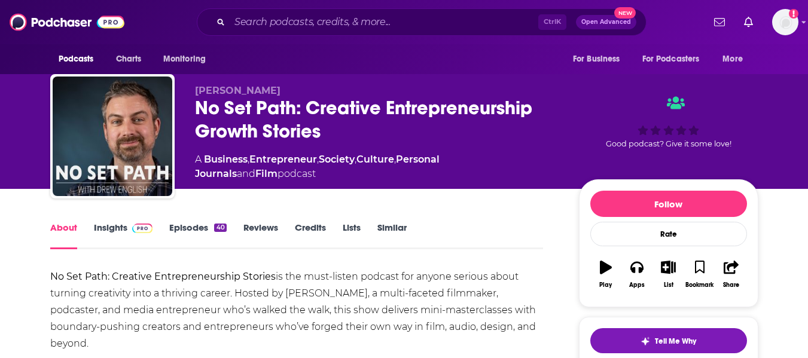
scroll to position [0, 0]
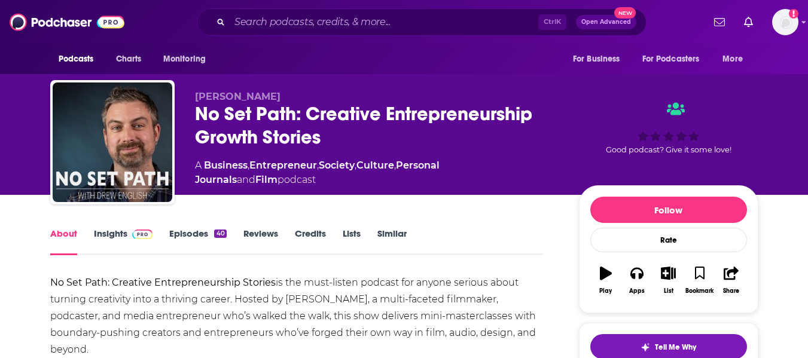
click at [235, 114] on div "No Set Path: Creative Entrepreneurship Growth Stories" at bounding box center [377, 125] width 365 height 47
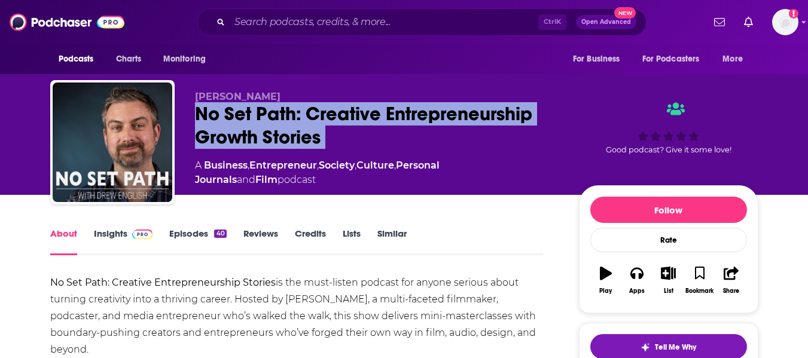
click at [235, 114] on div "No Set Path: Creative Entrepreneurship Growth Stories" at bounding box center [377, 125] width 365 height 47
copy div "No Set Path: Creative Entrepreneurship Growth Stories"
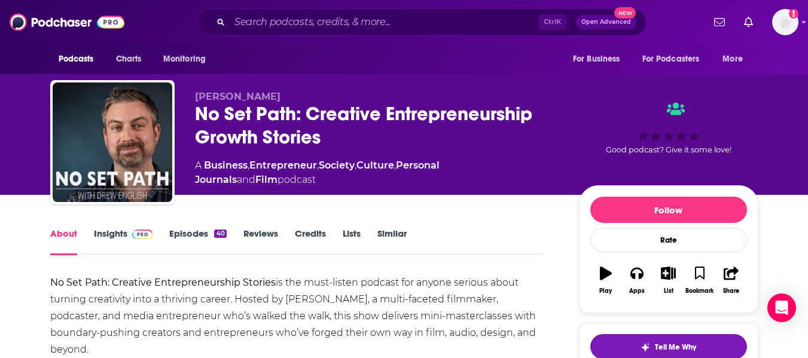
click at [0, 181] on div "Drew English No Set Path: Creative Entrepreneurship Growth Stories A Business ,…" at bounding box center [404, 97] width 808 height 195
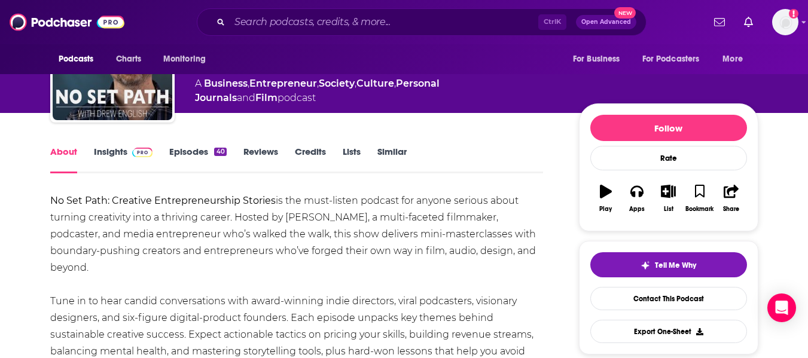
scroll to position [83, 0]
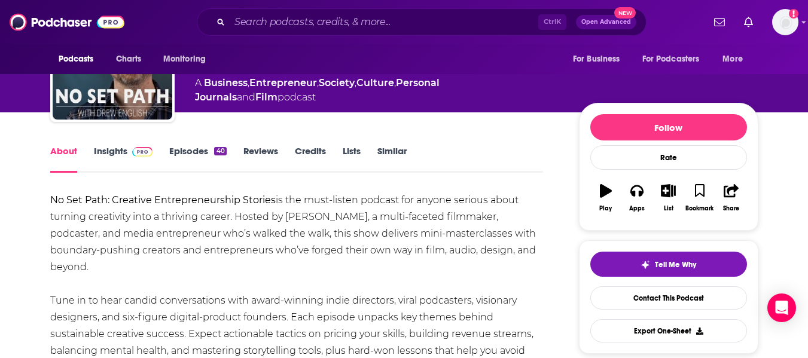
click at [111, 153] on link "Insights" at bounding box center [123, 159] width 59 height 28
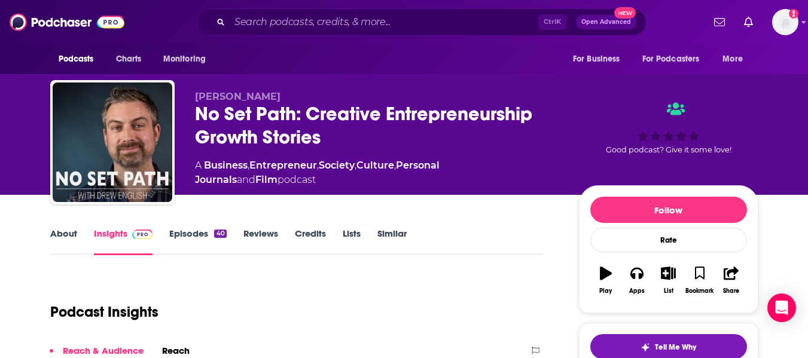
click at [10, 156] on div "Drew English No Set Path: Creative Entrepreneurship Growth Stories A Business ,…" at bounding box center [404, 97] width 808 height 195
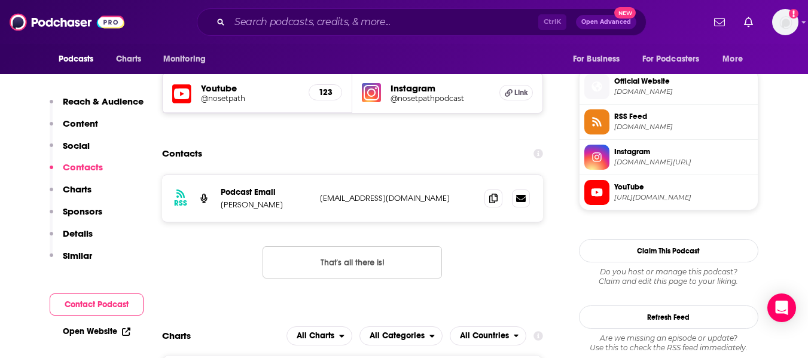
scroll to position [857, 0]
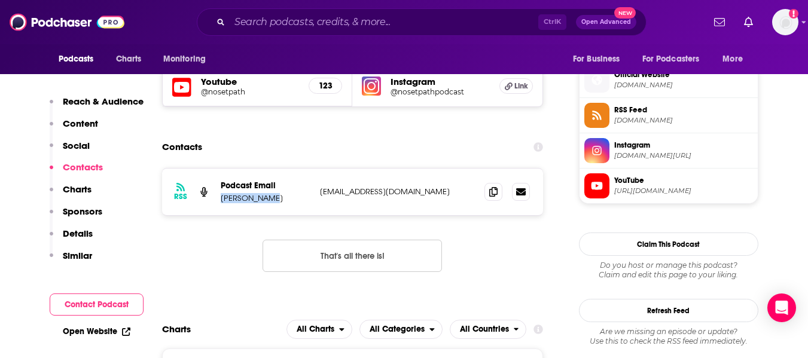
drag, startPoint x: 221, startPoint y: 200, endPoint x: 266, endPoint y: 200, distance: 45.5
click at [266, 200] on p "Drew English" at bounding box center [266, 198] width 90 height 10
copy p "Drew English"
click at [494, 193] on icon at bounding box center [493, 192] width 8 height 10
click at [362, 136] on div "Contacts" at bounding box center [353, 147] width 382 height 23
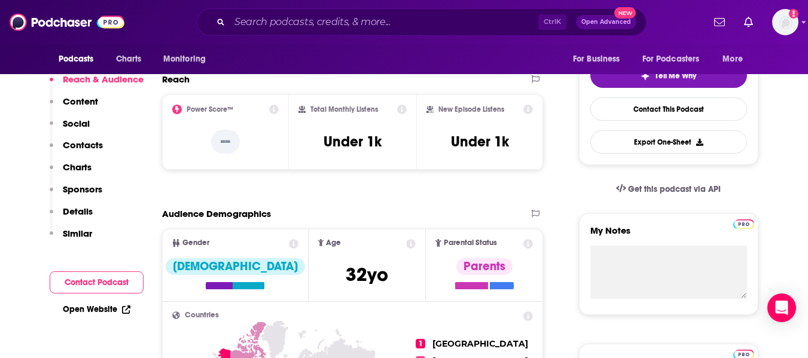
scroll to position [0, 0]
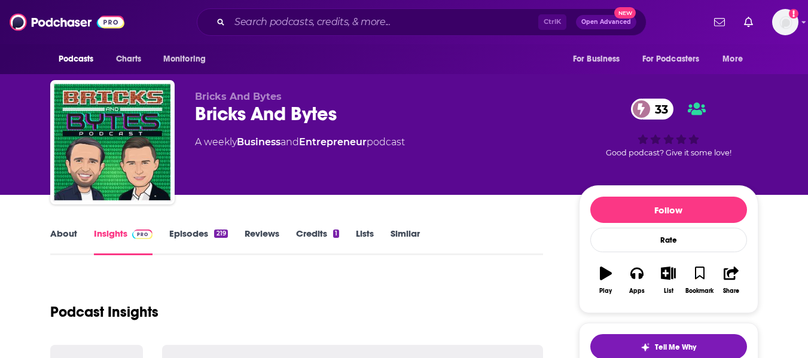
click at [66, 238] on link "About" at bounding box center [63, 242] width 27 height 28
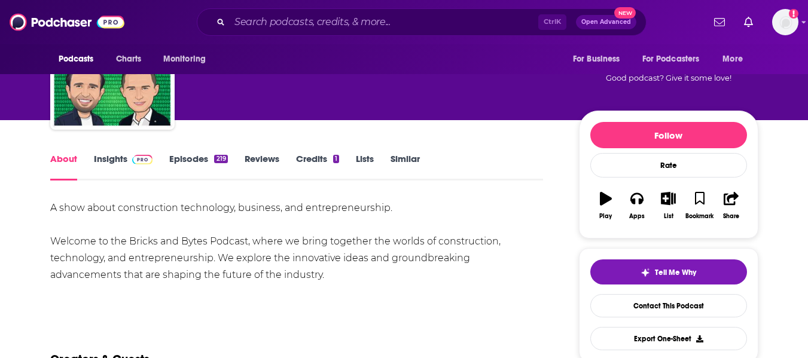
scroll to position [75, 0]
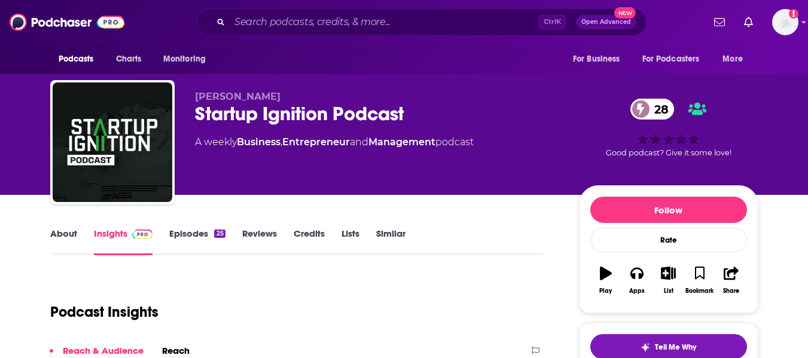
click at [57, 240] on link "About" at bounding box center [63, 242] width 27 height 28
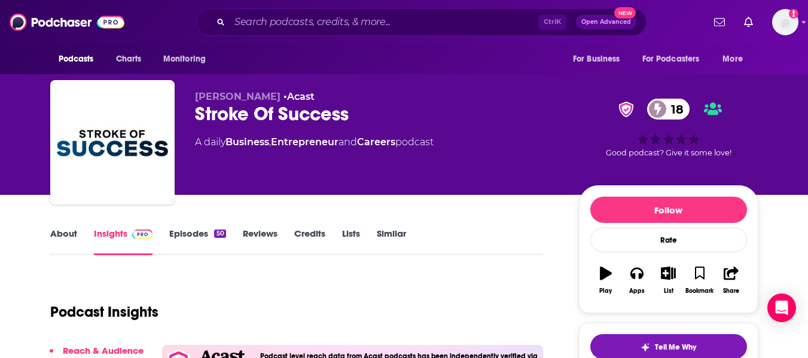
click at [57, 234] on link "About" at bounding box center [63, 242] width 27 height 28
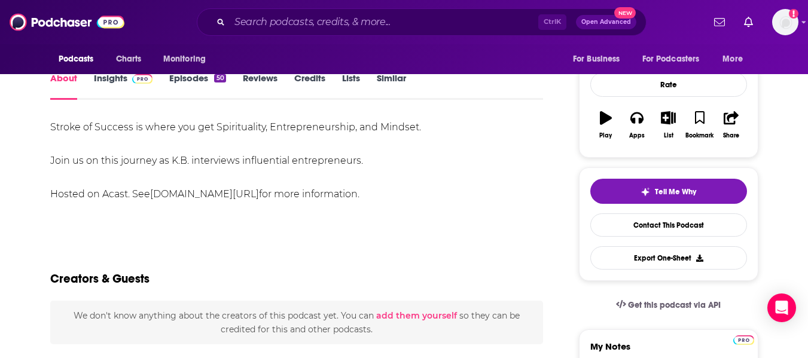
scroll to position [156, 0]
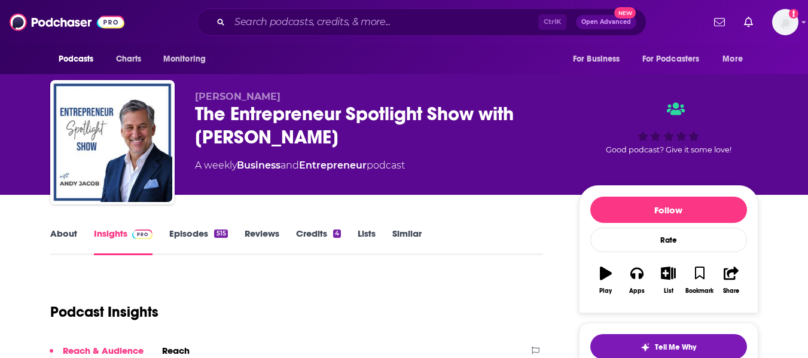
click at [62, 233] on link "About" at bounding box center [63, 242] width 27 height 28
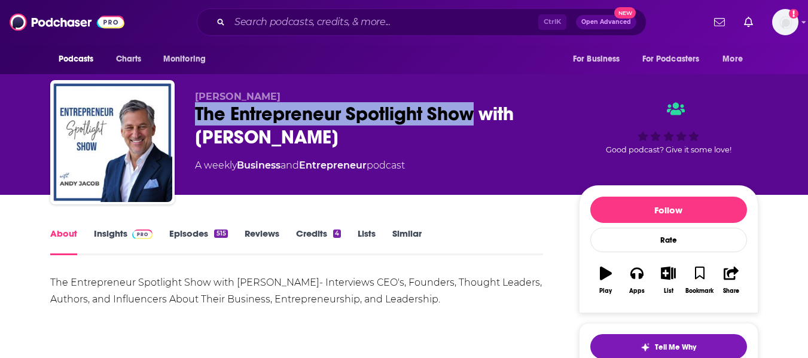
drag, startPoint x: 194, startPoint y: 117, endPoint x: 472, endPoint y: 119, distance: 278.2
click at [472, 119] on div "[PERSON_NAME] The Entrepreneur Spotlight Show with [PERSON_NAME] A weekly Busin…" at bounding box center [404, 144] width 708 height 129
copy h1 "The Entrepreneur Spotlight Show"
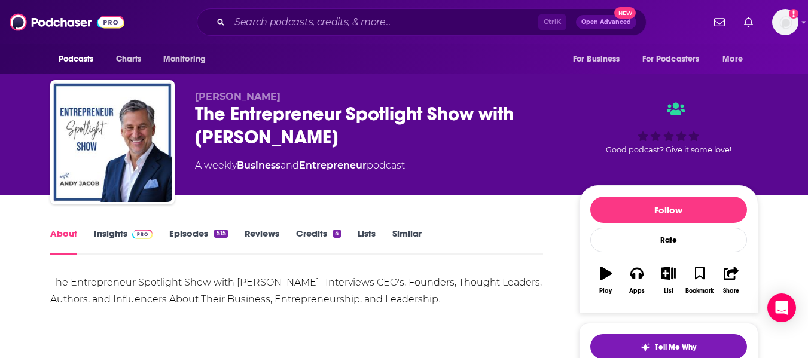
click at [0, 153] on div "[PERSON_NAME] The Entrepreneur Spotlight Show with [PERSON_NAME] A weekly Busin…" at bounding box center [404, 97] width 808 height 195
click at [99, 238] on link "Insights" at bounding box center [123, 242] width 59 height 28
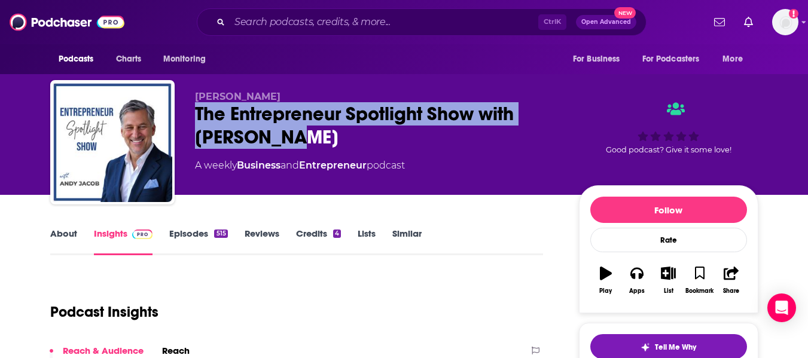
drag, startPoint x: 196, startPoint y: 109, endPoint x: 328, endPoint y: 143, distance: 137.0
click at [328, 143] on div "The Entrepreneur Spotlight Show with Andy Jacob" at bounding box center [377, 125] width 365 height 47
copy h2 "The Entrepreneur Spotlight Show with Andy Jacob"
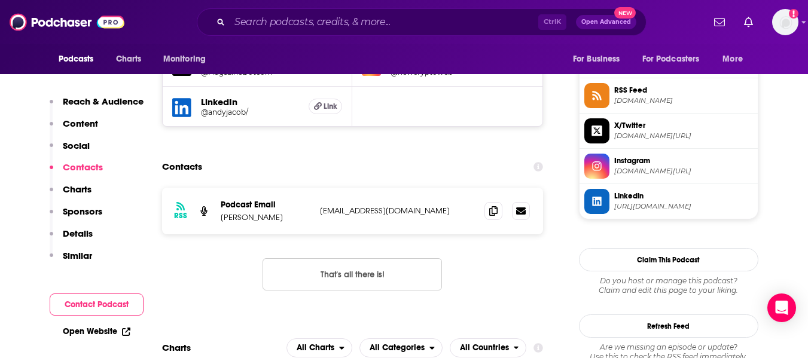
scroll to position [878, 0]
drag, startPoint x: 223, startPoint y: 218, endPoint x: 264, endPoint y: 219, distance: 41.3
click at [264, 219] on p "Andy Jacob" at bounding box center [266, 217] width 90 height 10
copy p "Andy Jacob"
click at [493, 213] on icon at bounding box center [493, 210] width 8 height 10
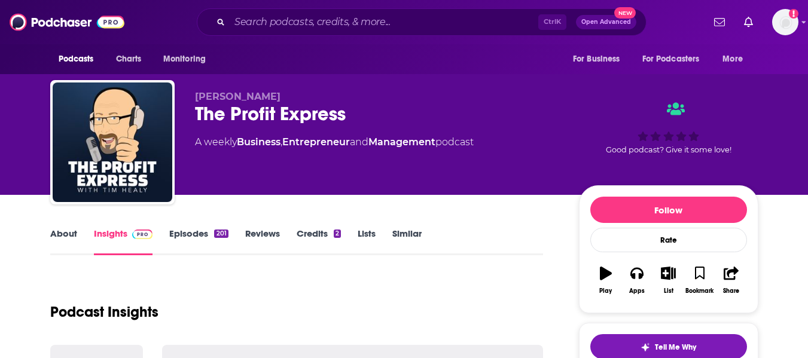
click at [63, 238] on link "About" at bounding box center [63, 242] width 27 height 28
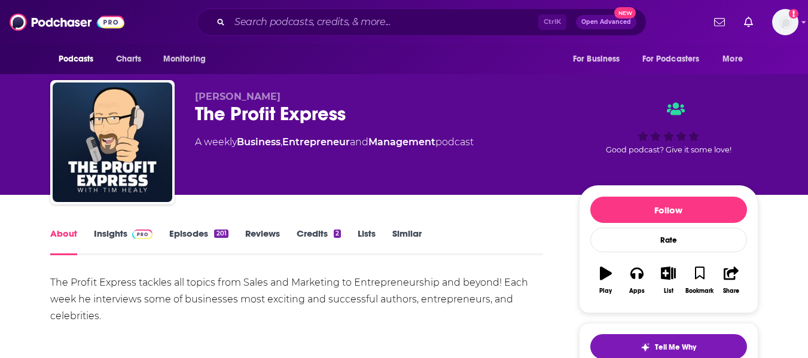
click at [225, 114] on div "The Profit Express" at bounding box center [377, 113] width 365 height 23
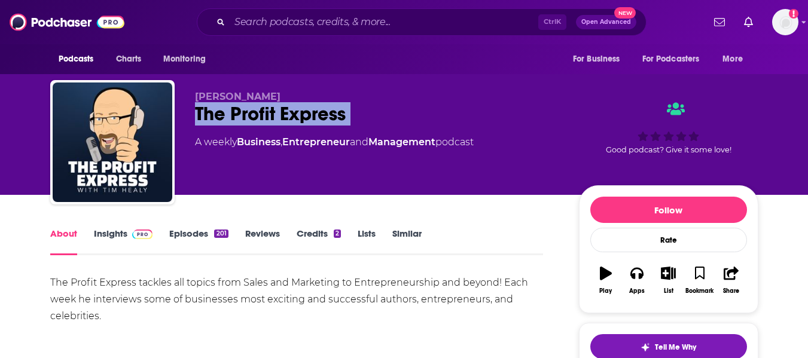
click at [225, 114] on div "The Profit Express" at bounding box center [377, 113] width 365 height 23
copy div "The Profit Express"
click at [107, 237] on link "Insights" at bounding box center [123, 242] width 59 height 28
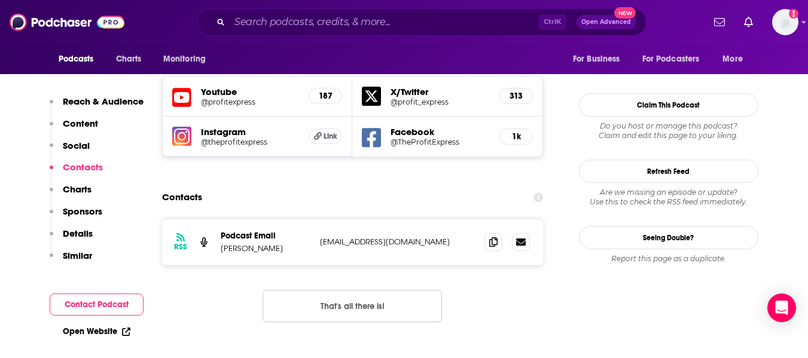
scroll to position [1068, 0]
drag, startPoint x: 222, startPoint y: 187, endPoint x: 255, endPoint y: 188, distance: 33.6
click at [255, 243] on p "Tim Healy" at bounding box center [266, 248] width 90 height 10
copy p "Tim Healy"
click at [490, 232] on span at bounding box center [494, 241] width 18 height 18
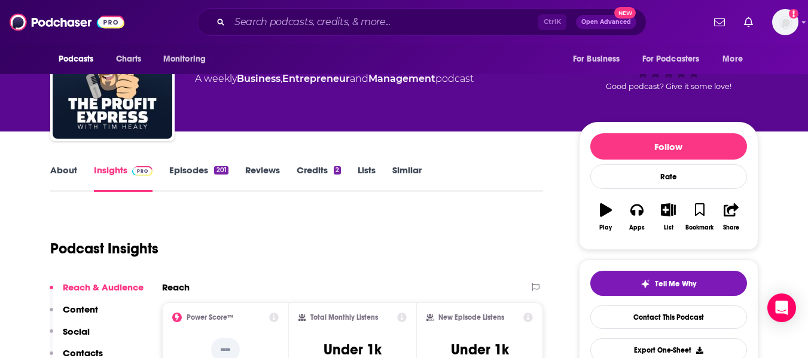
scroll to position [0, 0]
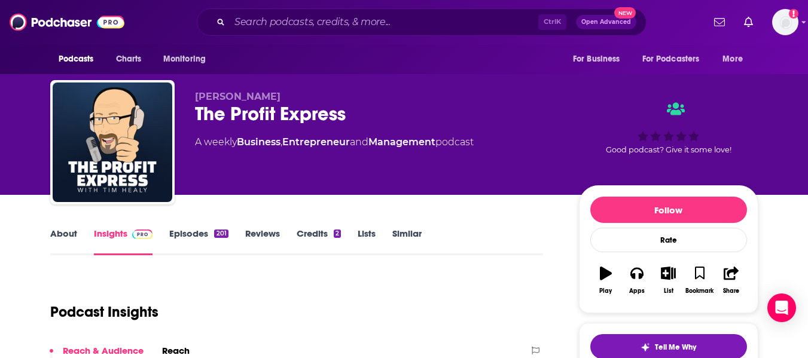
click at [406, 237] on link "Similar" at bounding box center [406, 242] width 29 height 28
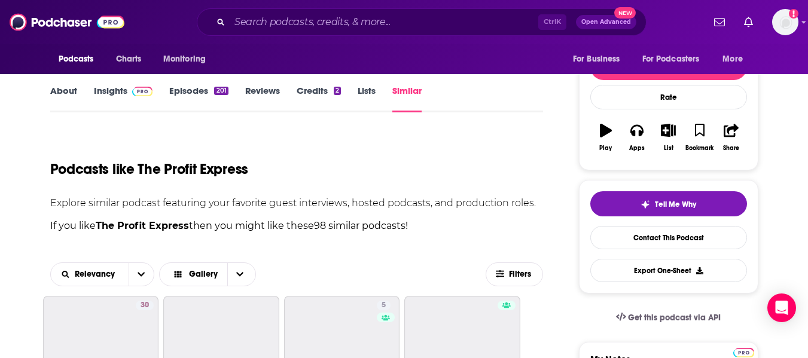
scroll to position [234, 0]
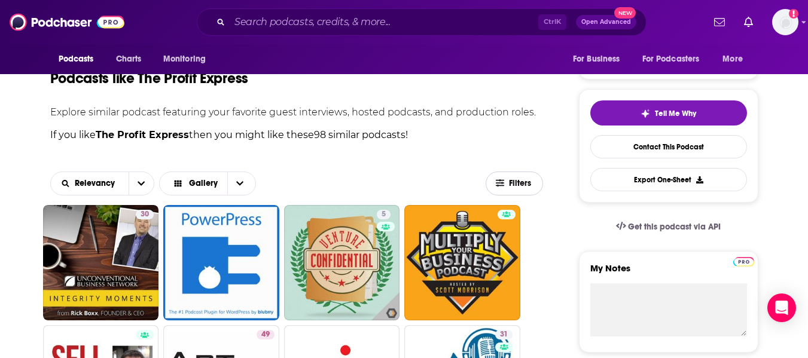
click at [526, 187] on span "Filters" at bounding box center [521, 183] width 24 height 8
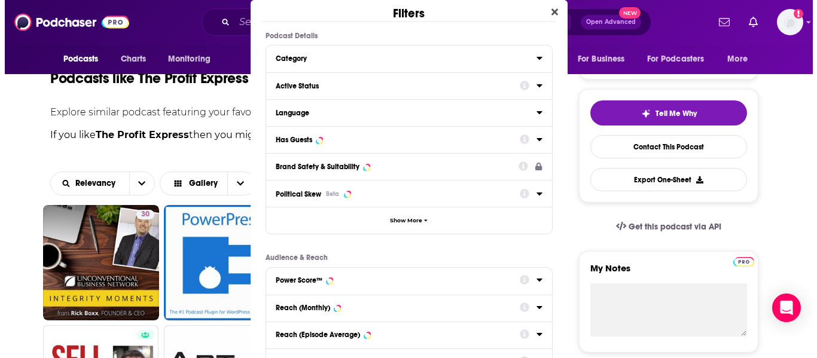
scroll to position [0, 0]
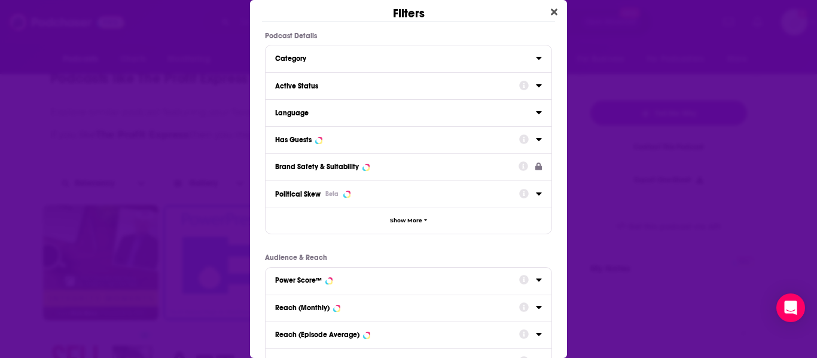
click at [421, 89] on div "Active Status" at bounding box center [393, 86] width 236 height 8
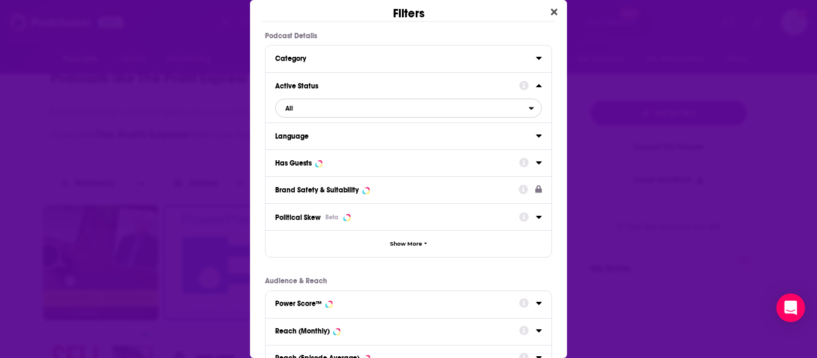
click at [415, 109] on span "All" at bounding box center [402, 109] width 253 height 16
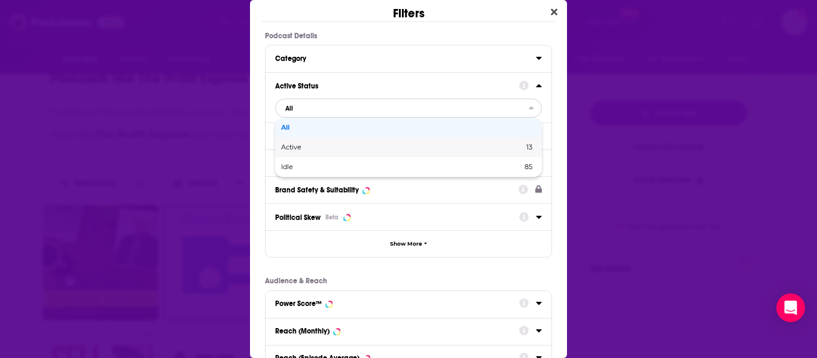
click at [403, 148] on span "Active" at bounding box center [347, 147] width 132 height 7
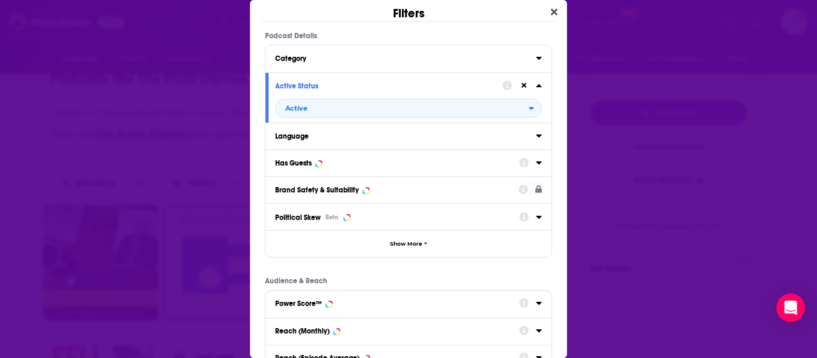
click at [399, 169] on button "Has Guests" at bounding box center [397, 162] width 244 height 15
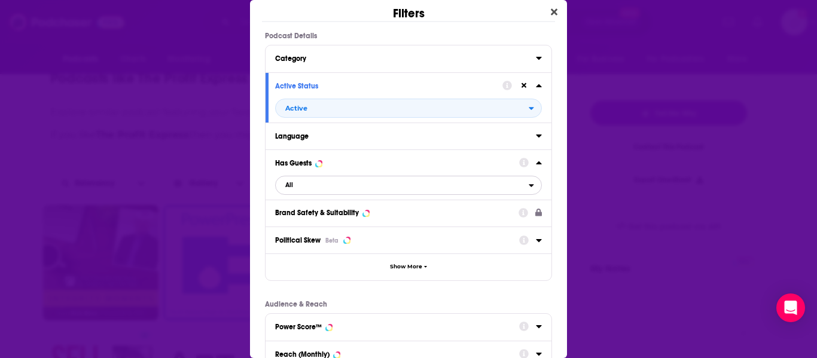
click at [391, 189] on span "All" at bounding box center [402, 186] width 253 height 16
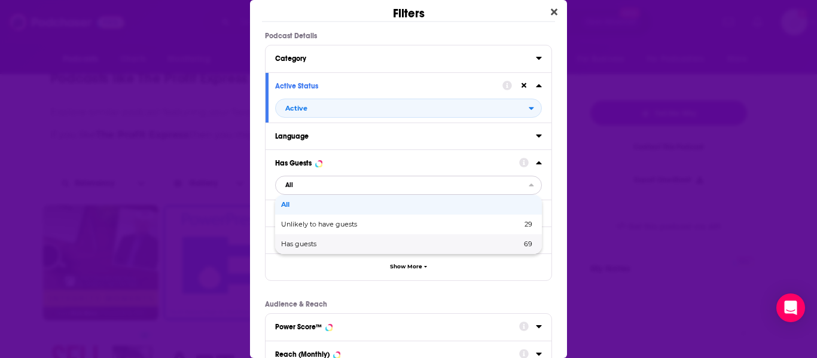
click at [375, 245] on span "Has guests" at bounding box center [350, 244] width 138 height 7
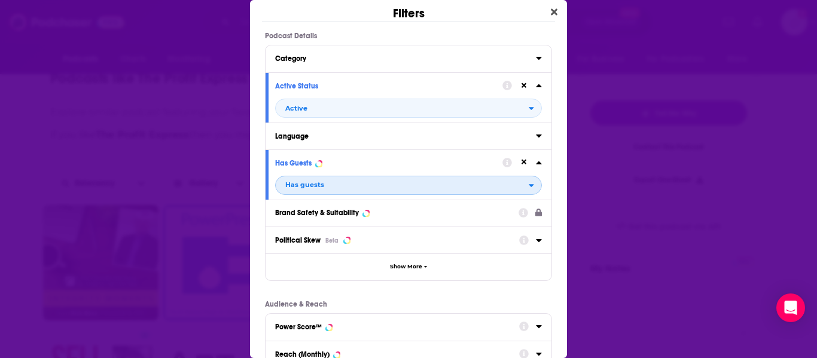
scroll to position [215, 0]
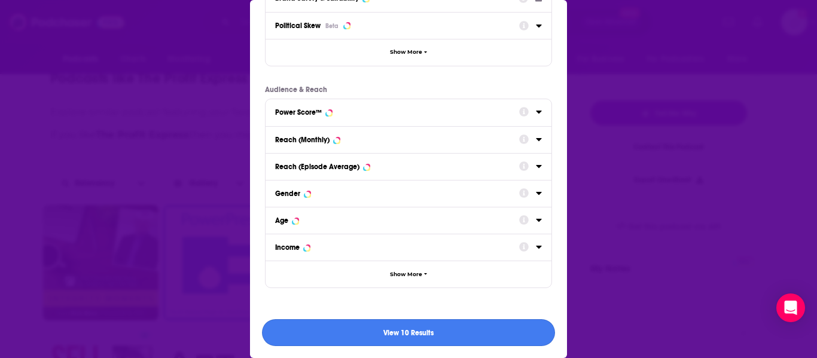
click at [354, 330] on button "View 10 Results" at bounding box center [408, 332] width 293 height 27
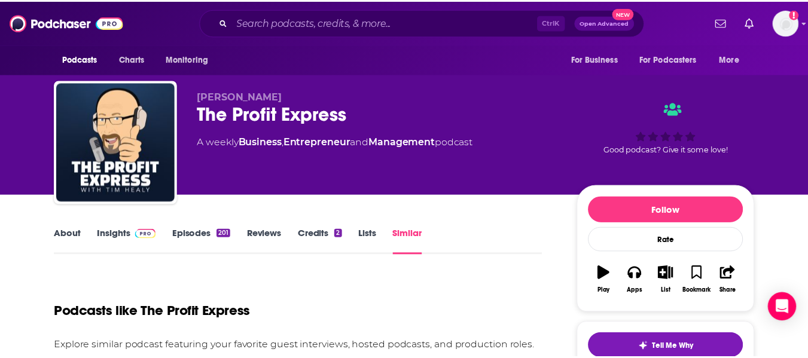
scroll to position [234, 0]
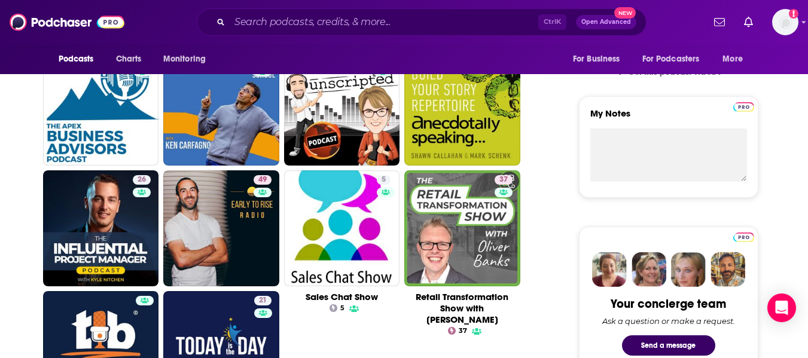
scroll to position [389, 0]
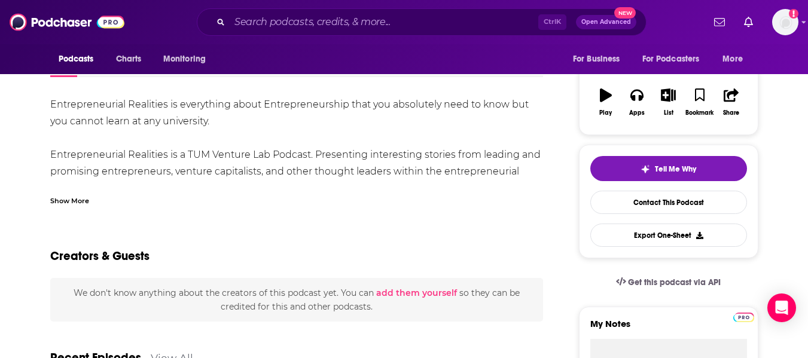
scroll to position [179, 0]
click at [81, 192] on div "Show More" at bounding box center [297, 195] width 494 height 20
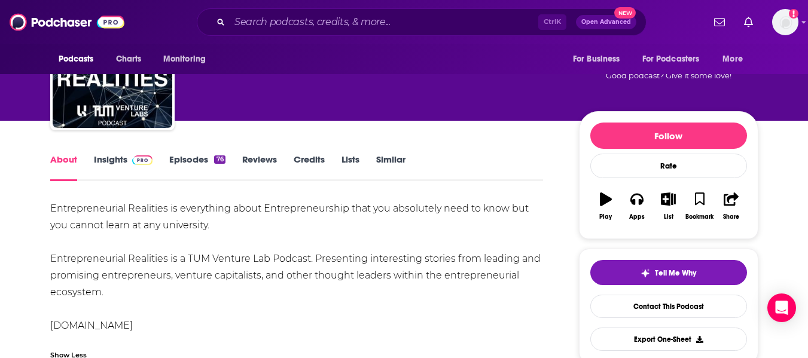
scroll to position [32, 0]
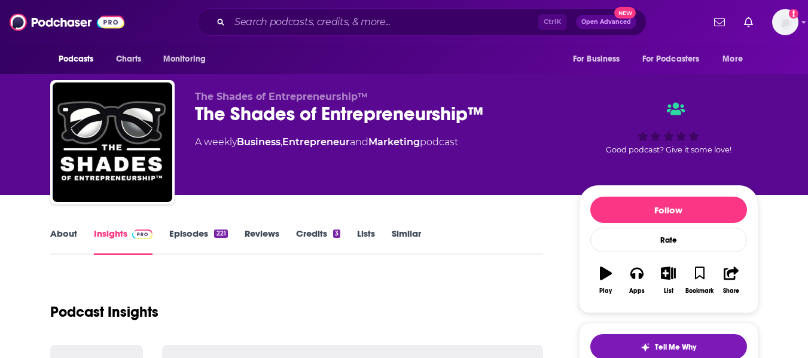
click at [57, 232] on link "About" at bounding box center [63, 242] width 27 height 28
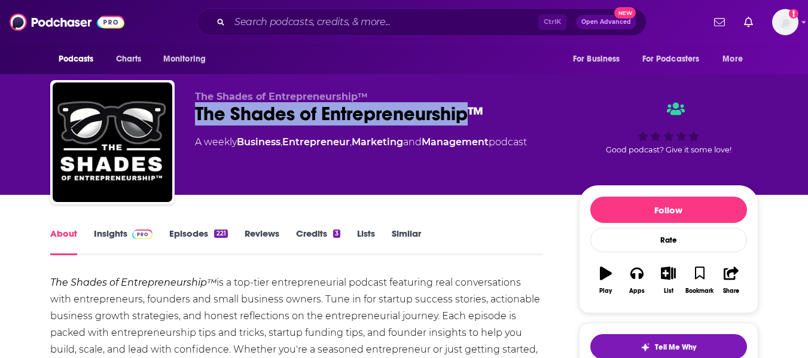
drag, startPoint x: 197, startPoint y: 114, endPoint x: 470, endPoint y: 123, distance: 273.5
click at [470, 123] on div "The Shades of Entrepreneurship™" at bounding box center [377, 113] width 365 height 23
copy h1 "The Shades of Entrepreneurship"
click at [118, 240] on link "Insights" at bounding box center [123, 242] width 59 height 28
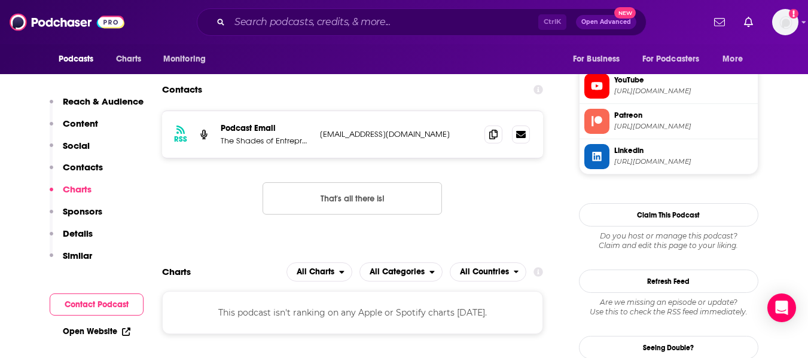
scroll to position [1135, 0]
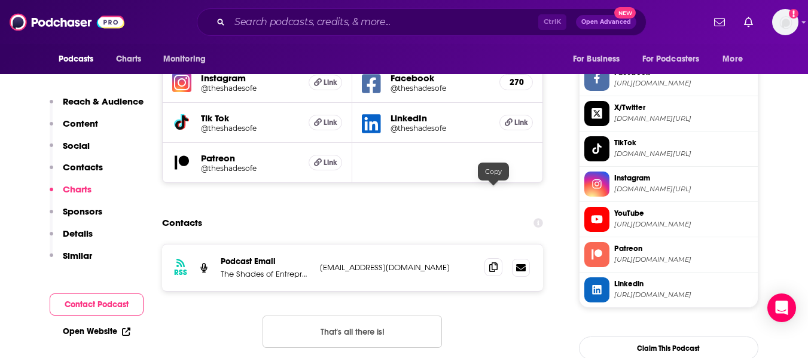
click at [490, 263] on icon at bounding box center [493, 268] width 8 height 10
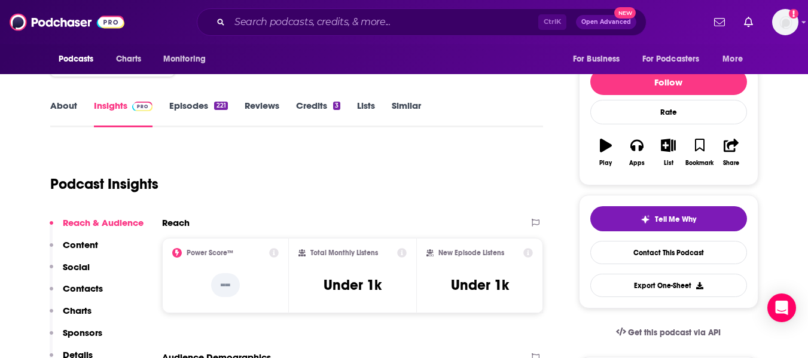
scroll to position [0, 0]
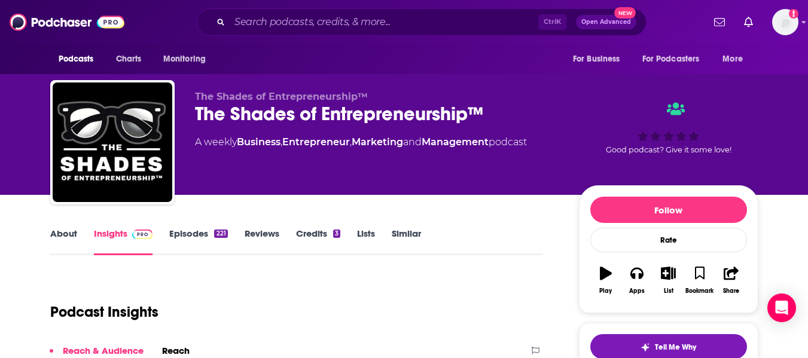
click at [65, 244] on link "About" at bounding box center [63, 242] width 27 height 28
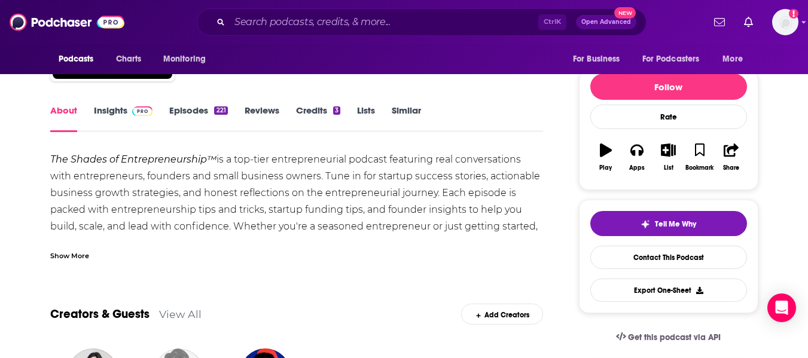
scroll to position [124, 0]
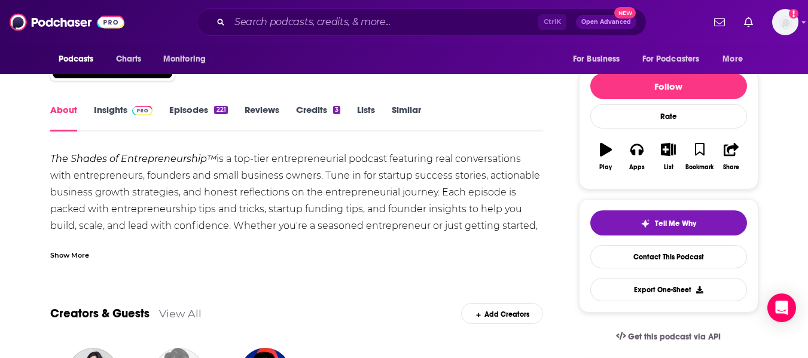
click at [72, 252] on div "Show More" at bounding box center [69, 254] width 39 height 11
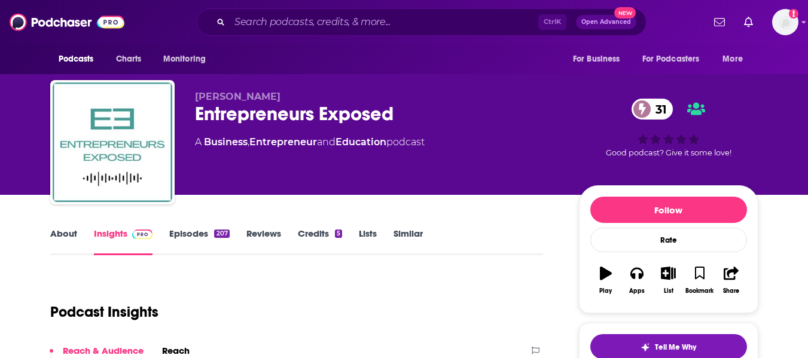
click at [66, 236] on link "About" at bounding box center [63, 242] width 27 height 28
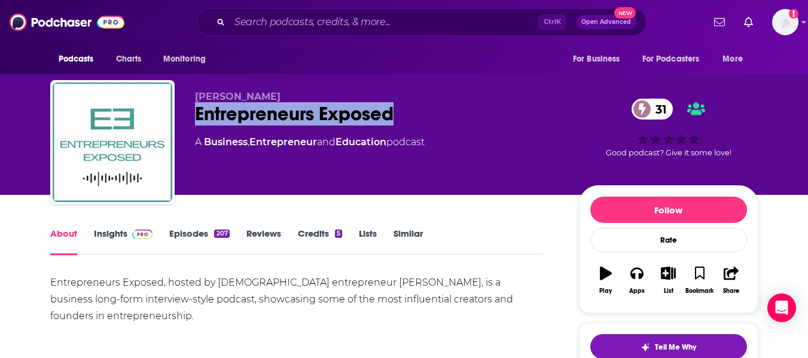
drag, startPoint x: 196, startPoint y: 115, endPoint x: 426, endPoint y: 108, distance: 229.9
click at [426, 108] on div "Entrepreneurs Exposed 31" at bounding box center [377, 113] width 365 height 23
copy h1 "Entrepreneurs Exposed"
click at [102, 236] on link "Insights" at bounding box center [123, 242] width 59 height 28
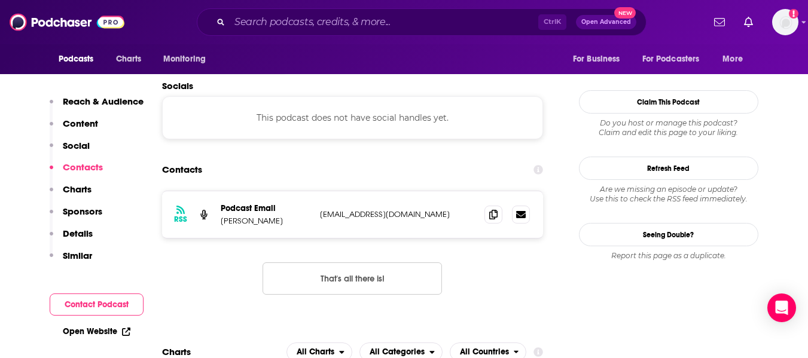
scroll to position [1025, 0]
drag, startPoint x: 221, startPoint y: 166, endPoint x: 276, endPoint y: 166, distance: 55.0
click at [276, 215] on p "[PERSON_NAME]" at bounding box center [266, 220] width 90 height 10
copy p "[PERSON_NAME]"
click at [491, 205] on span at bounding box center [494, 214] width 18 height 18
